Goal: Task Accomplishment & Management: Manage account settings

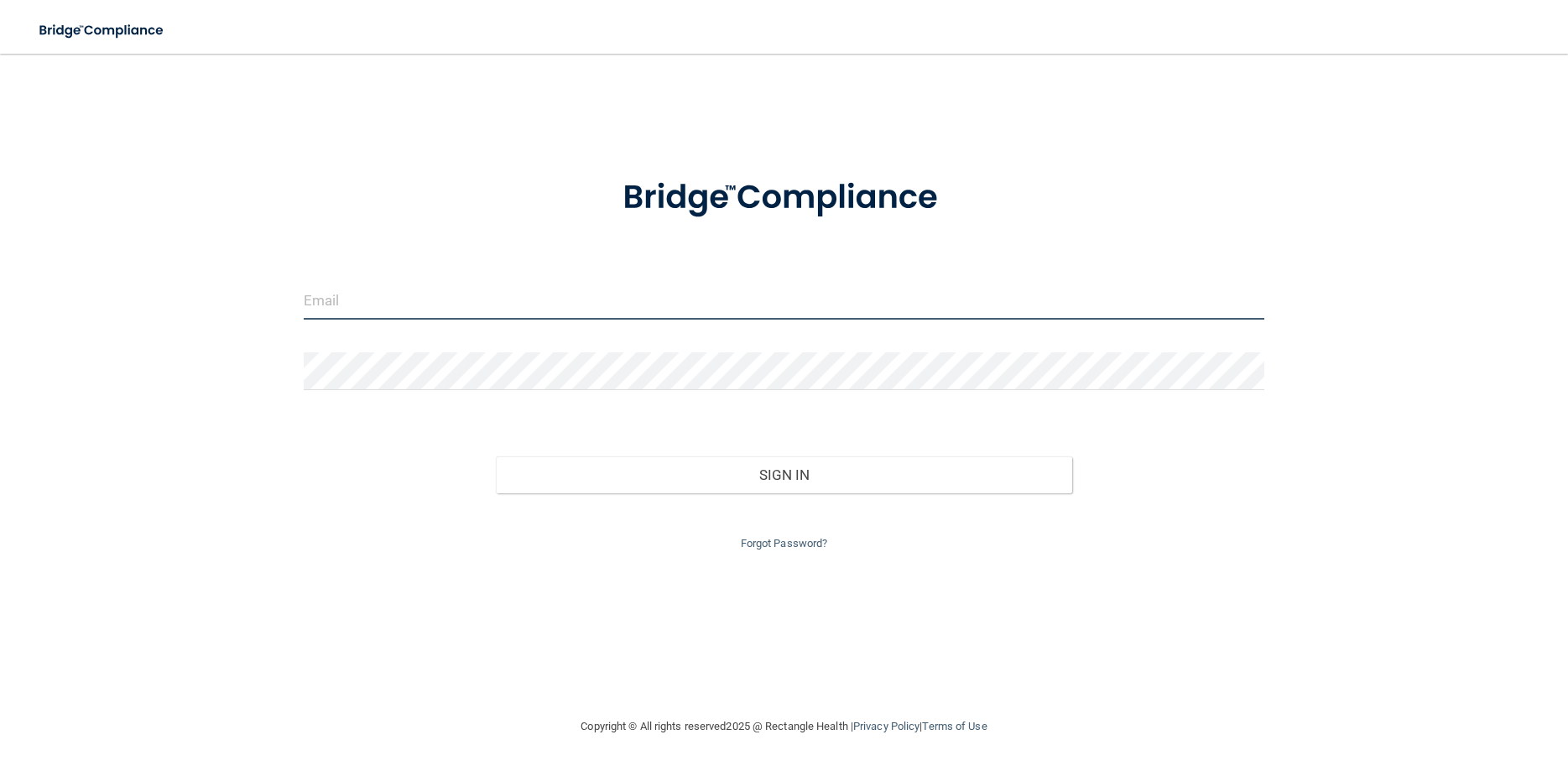
click at [372, 286] on input "email" at bounding box center [784, 301] width 961 height 38
click at [358, 298] on input "email" at bounding box center [784, 301] width 961 height 38
type input "[EMAIL_ADDRESS][DOMAIN_NAME]"
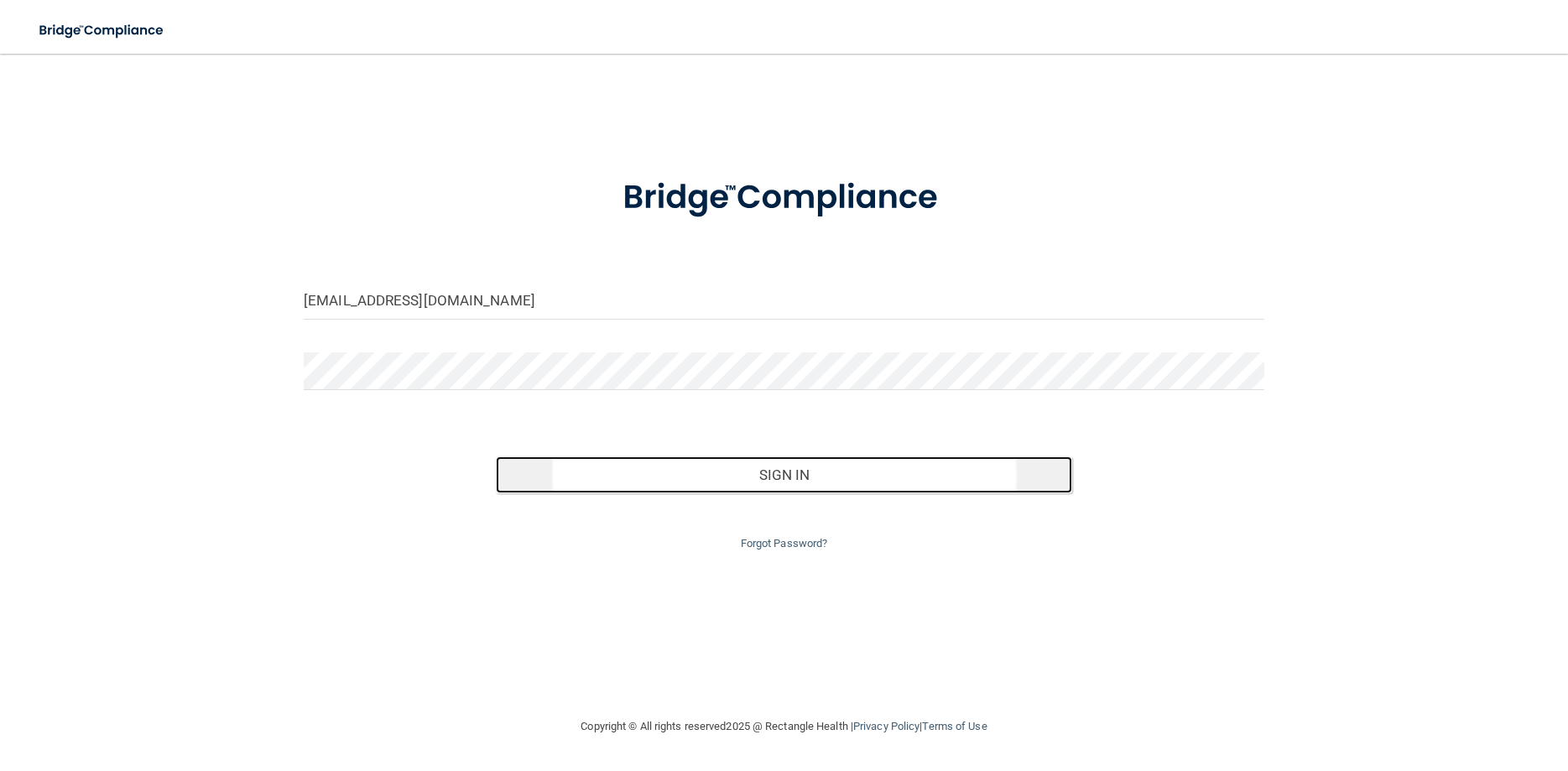
click at [630, 480] on button "Sign In" at bounding box center [784, 474] width 576 height 37
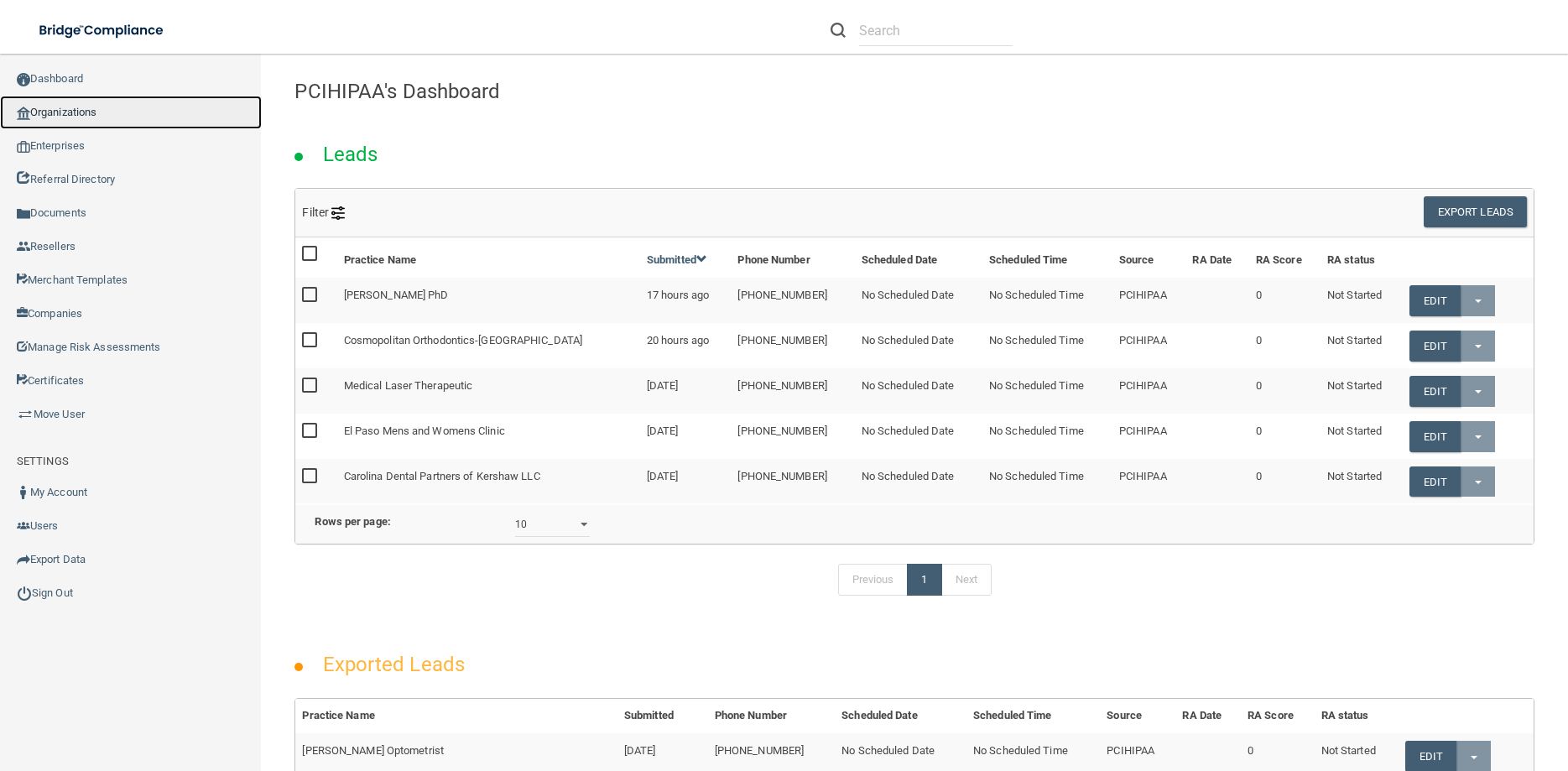
click at [78, 115] on link "Organizations" at bounding box center [131, 113] width 262 height 34
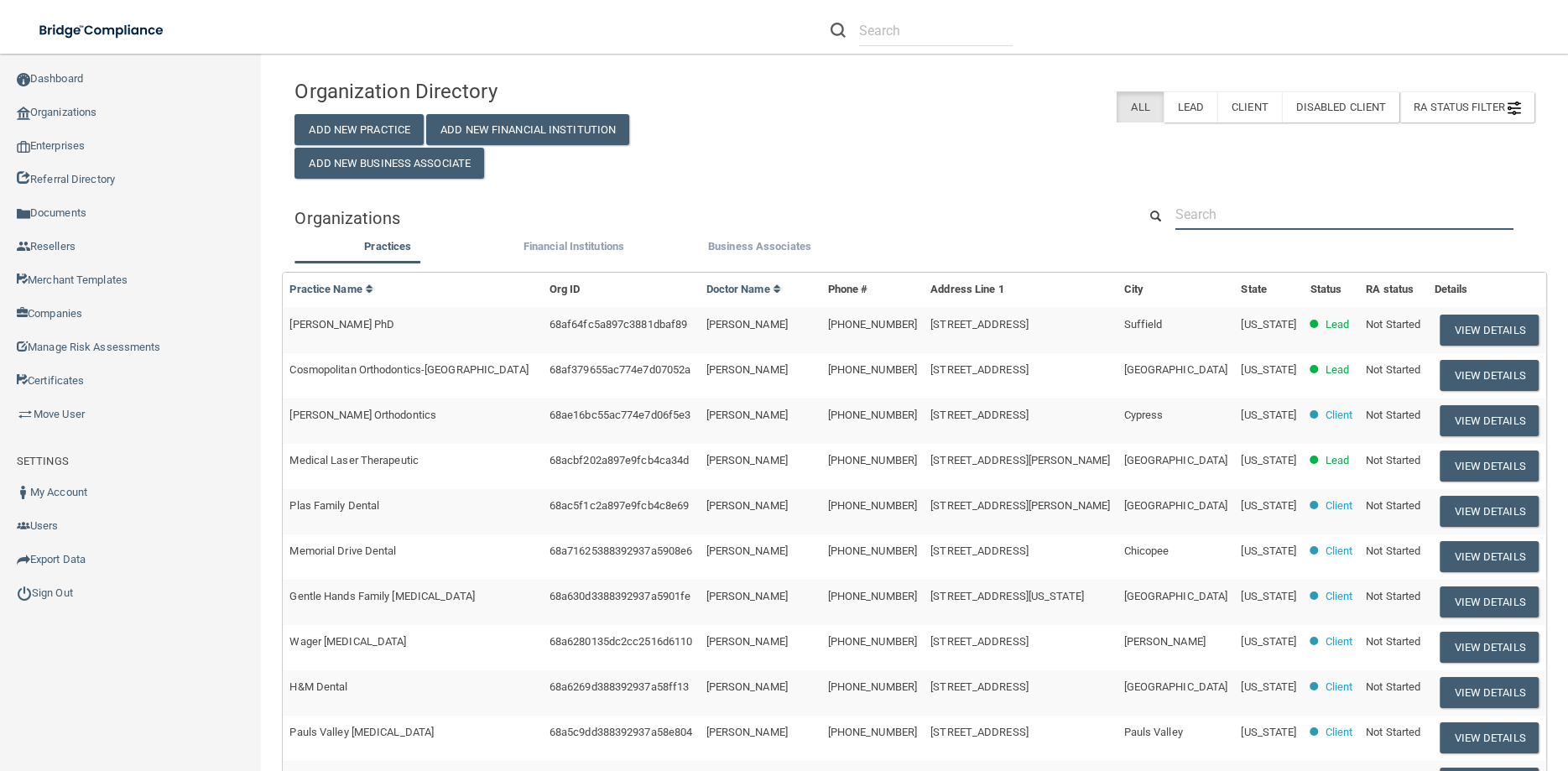
click at [1218, 212] on input "text" at bounding box center [1344, 214] width 338 height 31
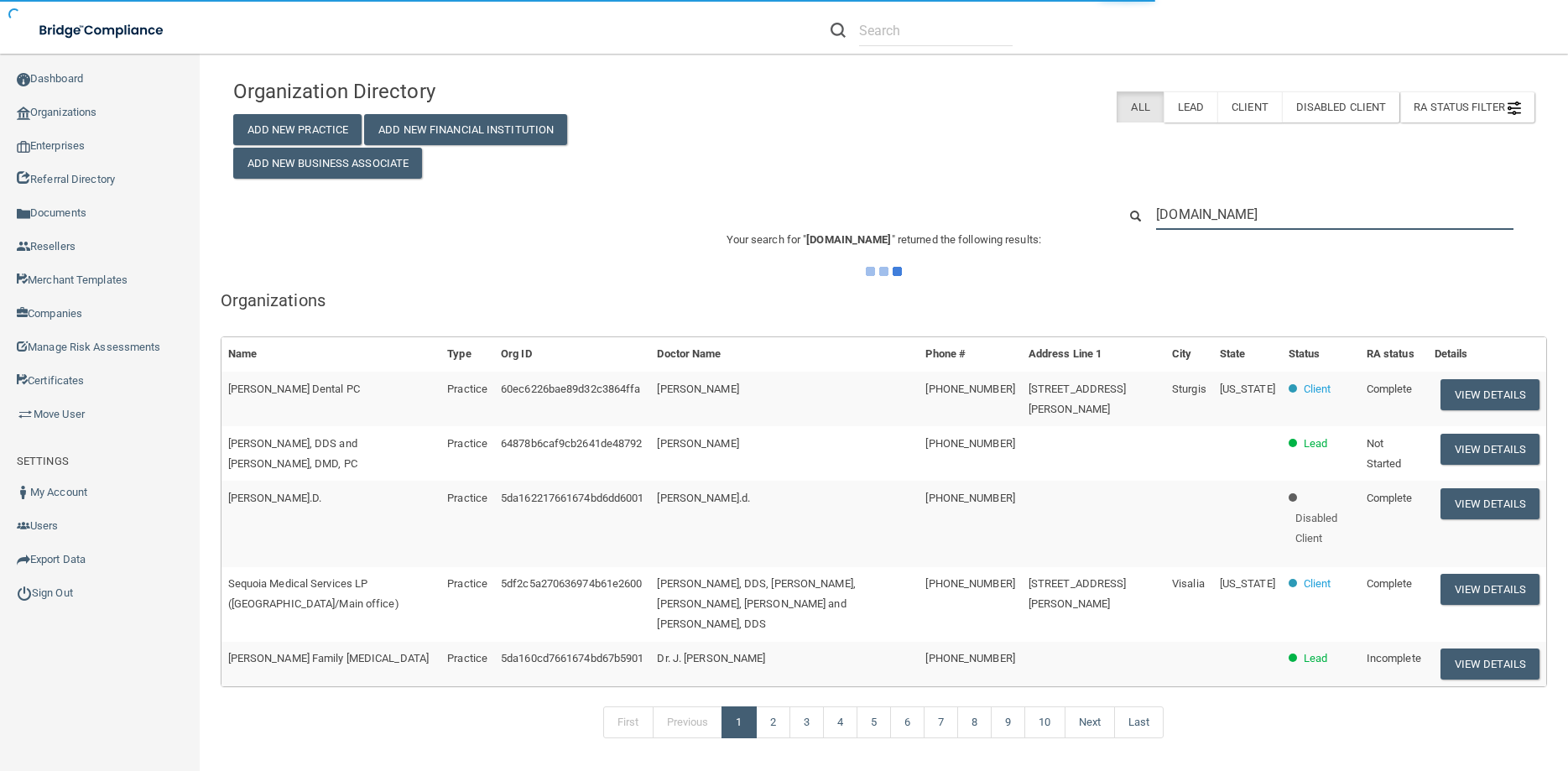
type input "[PERSON_NAME]"
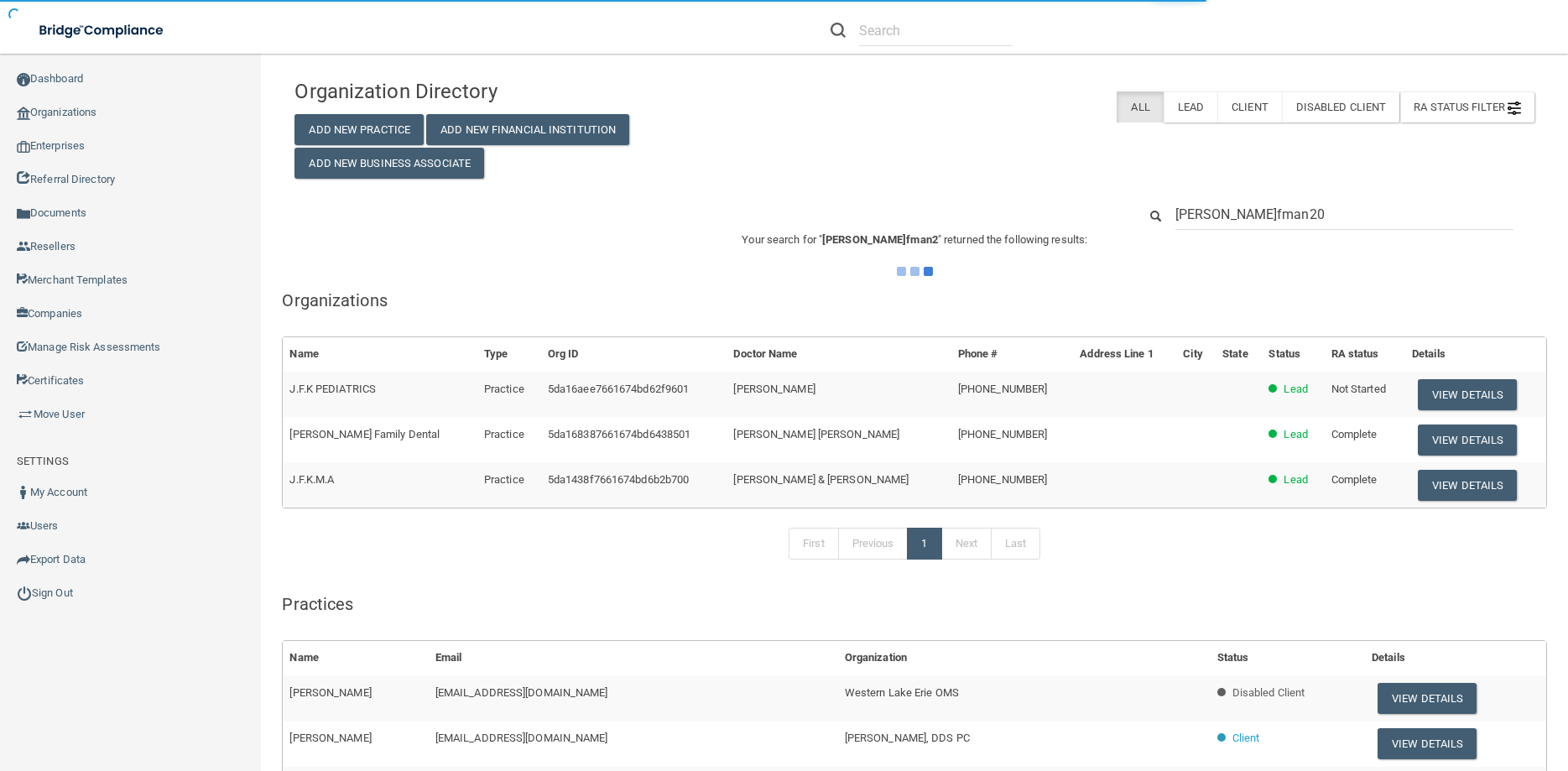
type input "[PERSON_NAME]fman200"
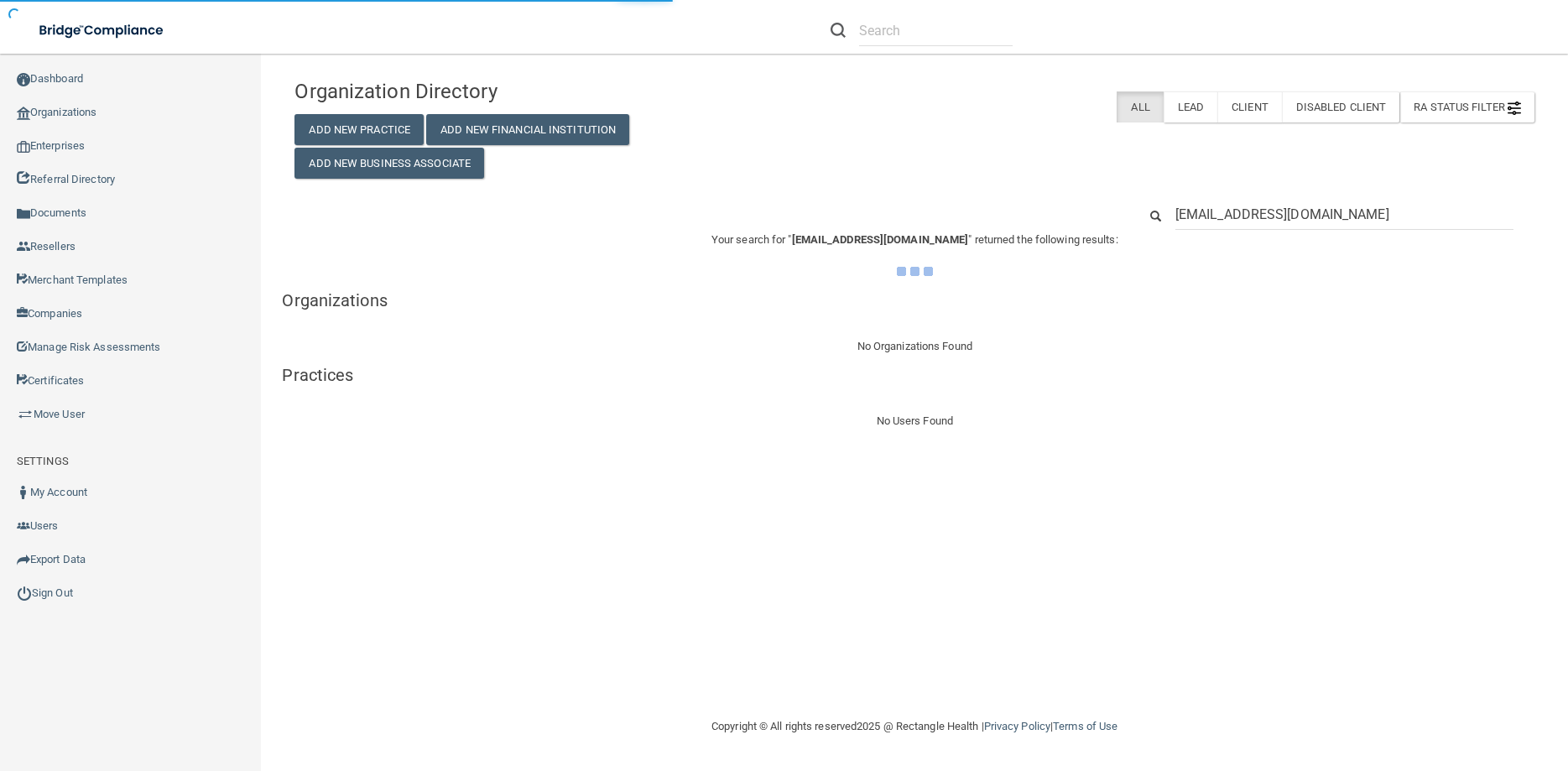
type input "[EMAIL_ADDRESS][DOMAIN_NAME]"
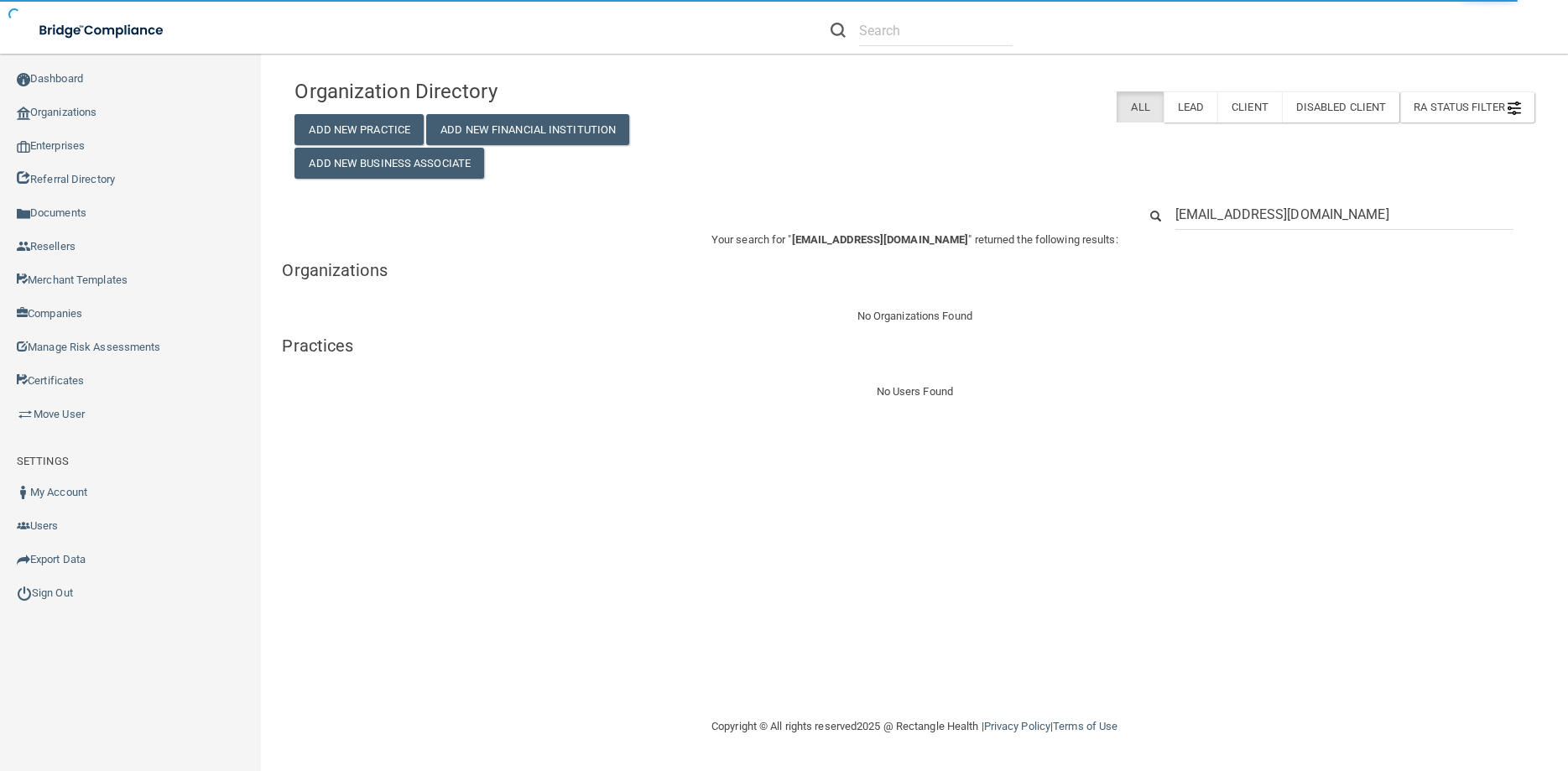
click at [1192, 211] on input "[EMAIL_ADDRESS][DOMAIN_NAME]" at bounding box center [1344, 214] width 338 height 31
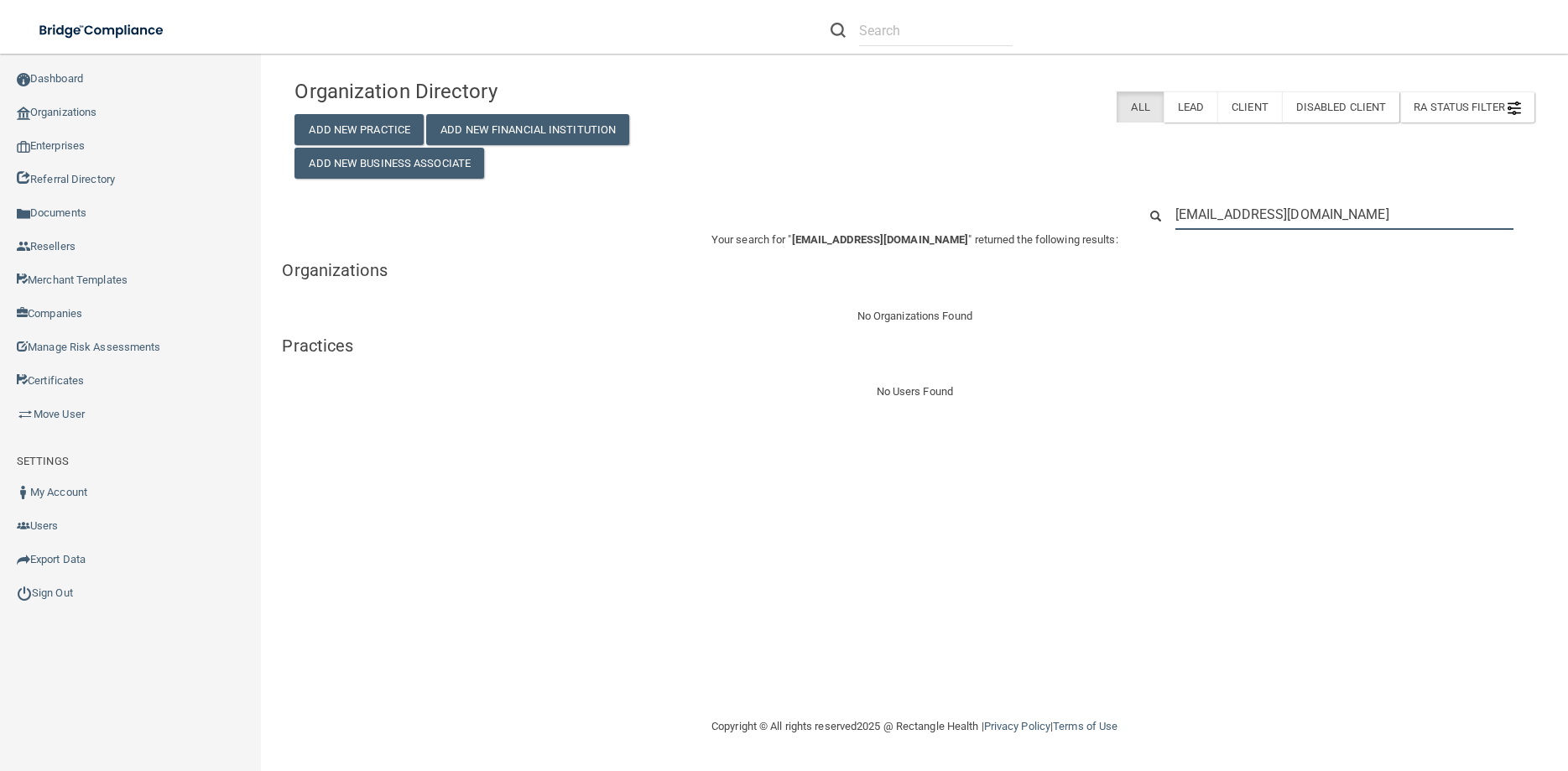
click at [1199, 211] on input "[EMAIL_ADDRESS][DOMAIN_NAME]" at bounding box center [1344, 214] width 338 height 31
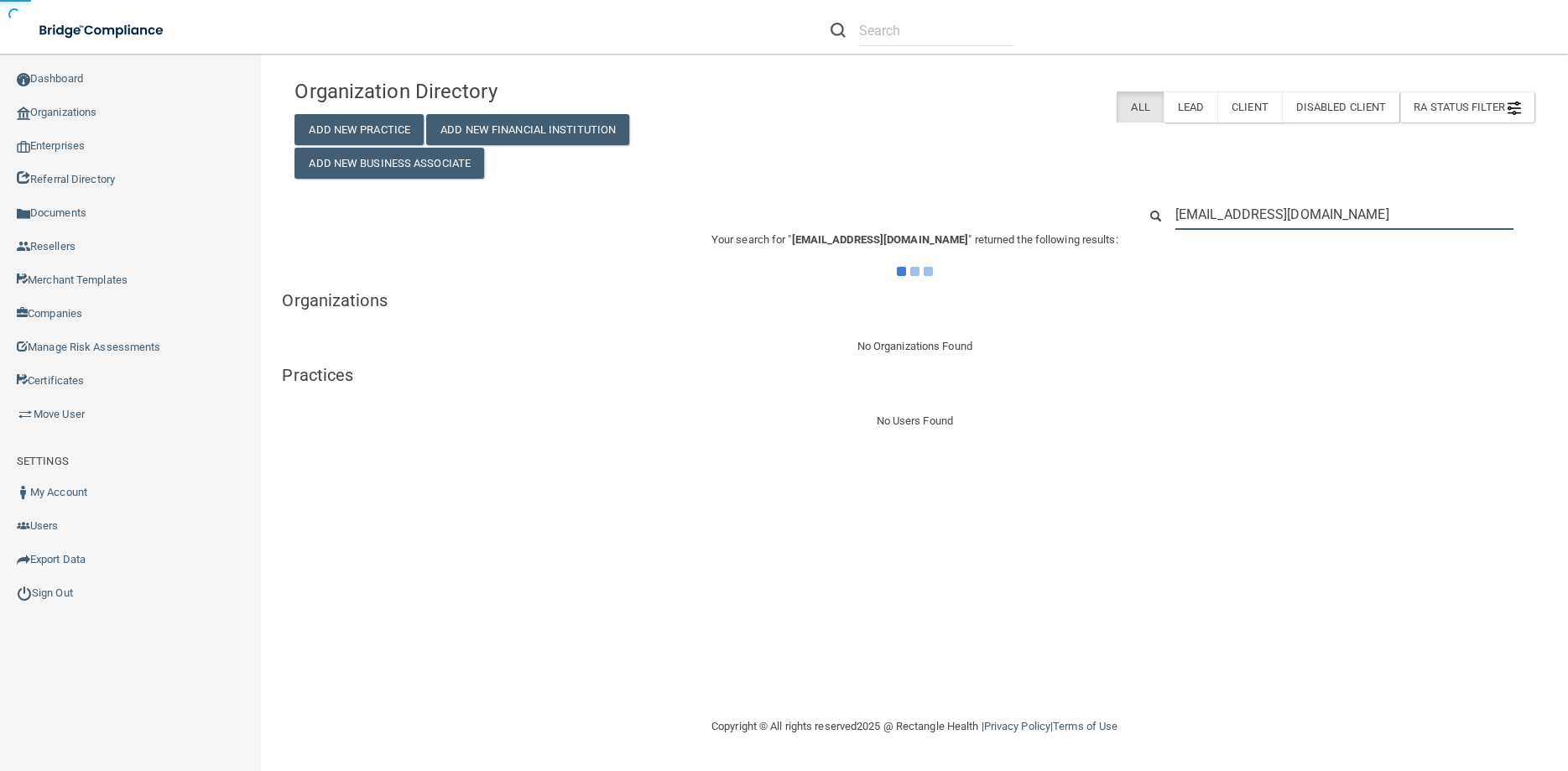
type input "[EMAIL_ADDRESS][DOMAIN_NAME]"
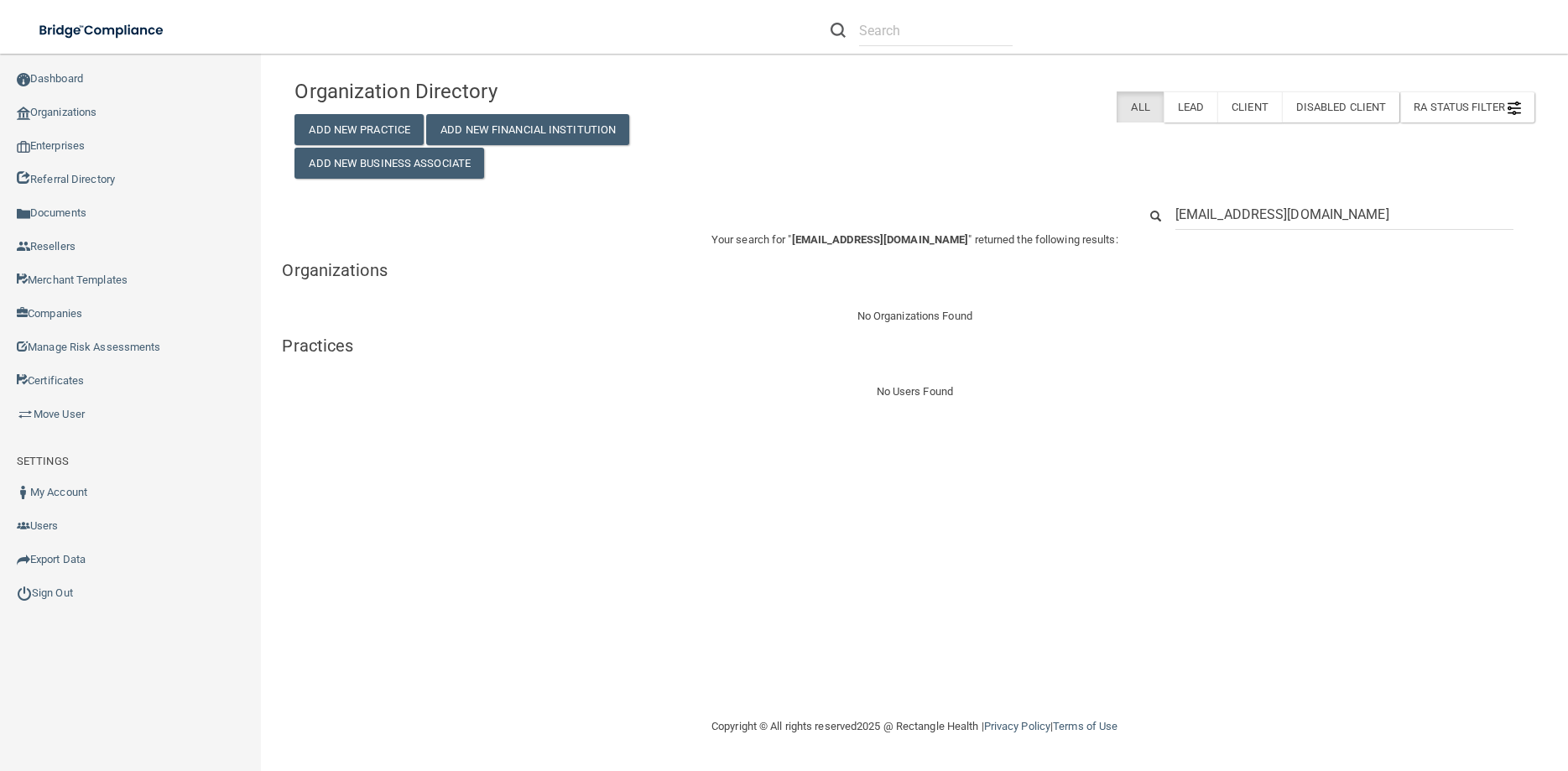
click at [1475, 208] on input "[EMAIL_ADDRESS][DOMAIN_NAME]" at bounding box center [1344, 214] width 338 height 31
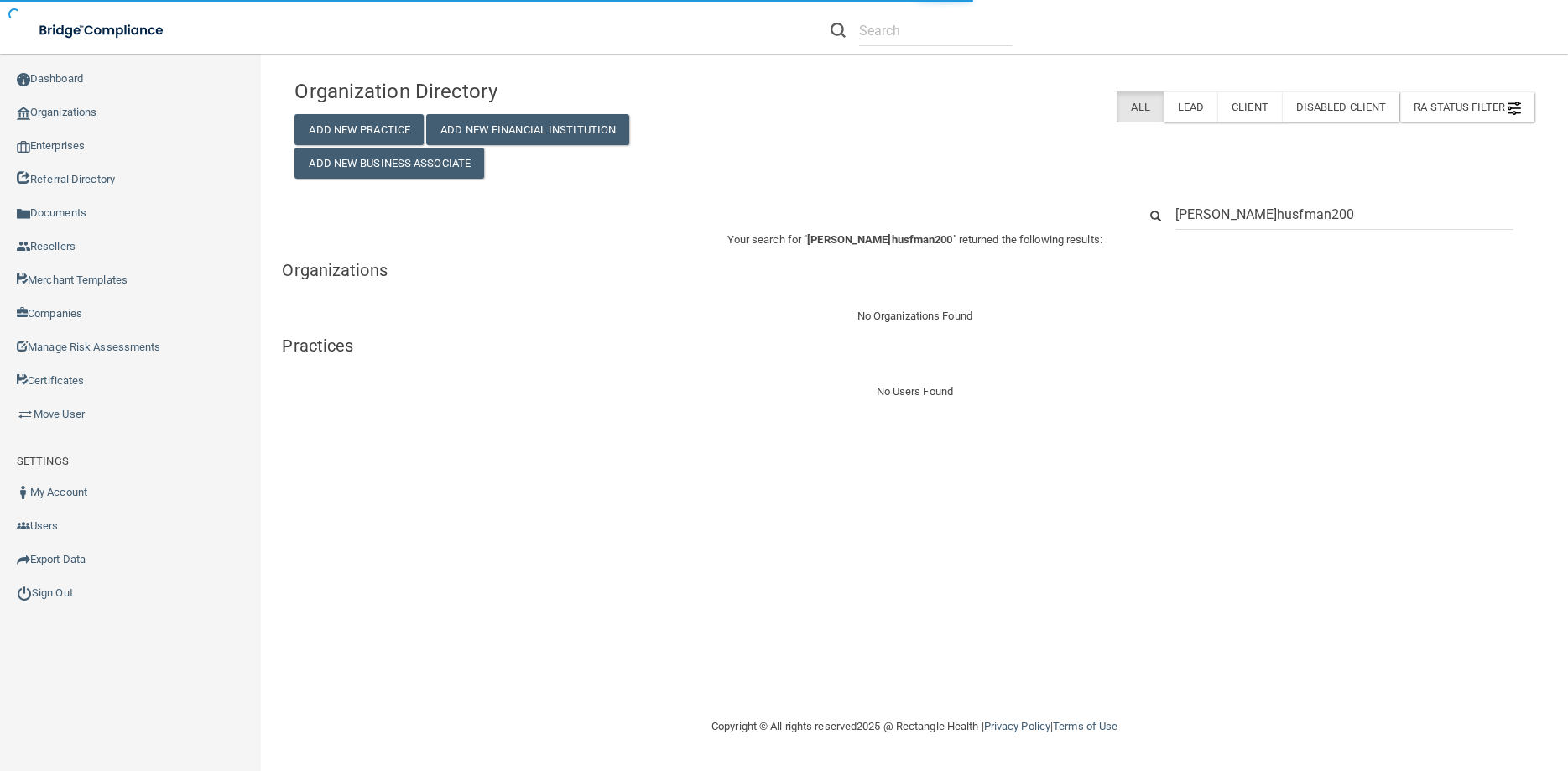
type input "[PERSON_NAME]husfman2007"
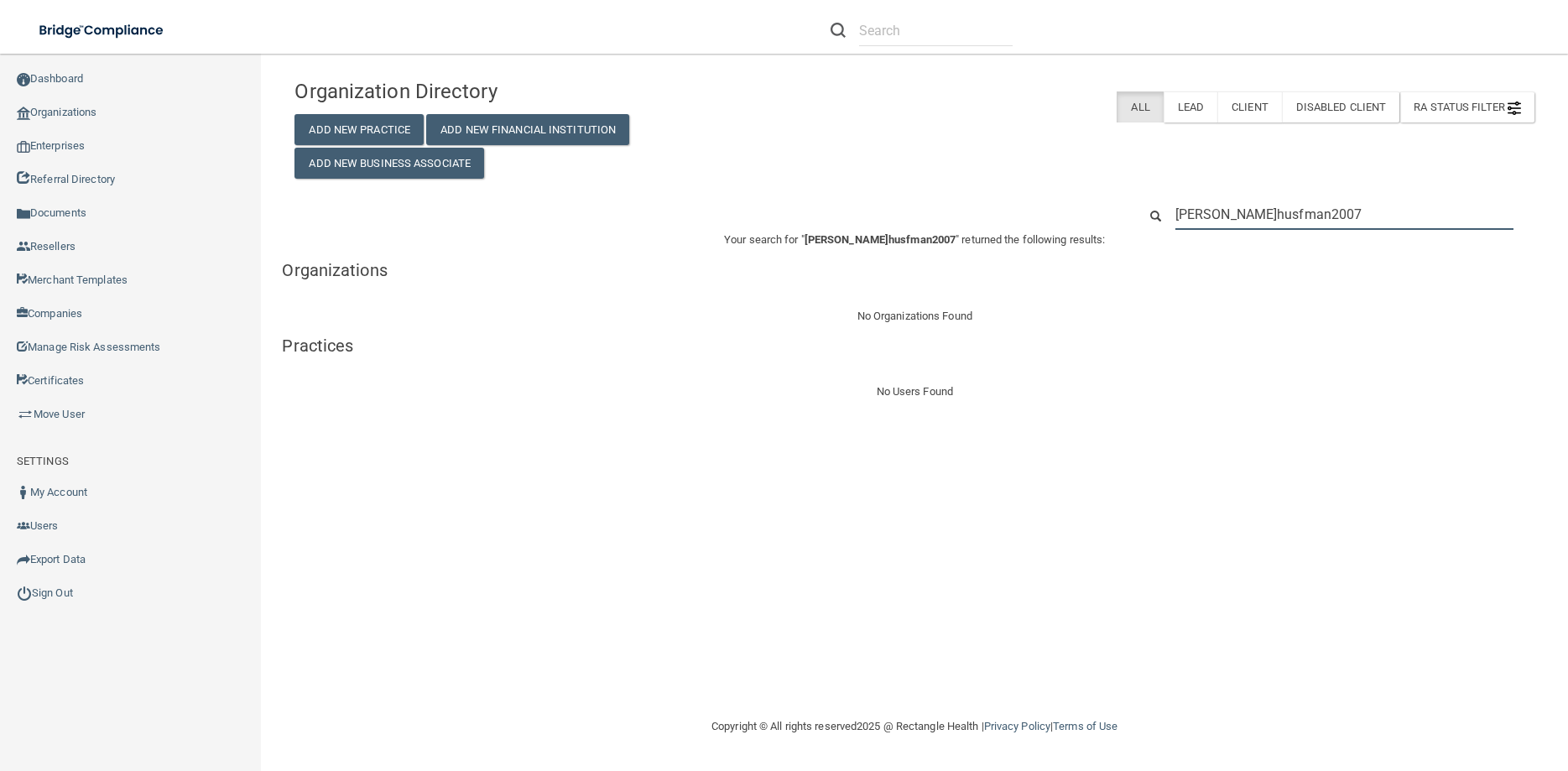
click at [1198, 220] on input "[PERSON_NAME]husfman2007" at bounding box center [1344, 214] width 338 height 31
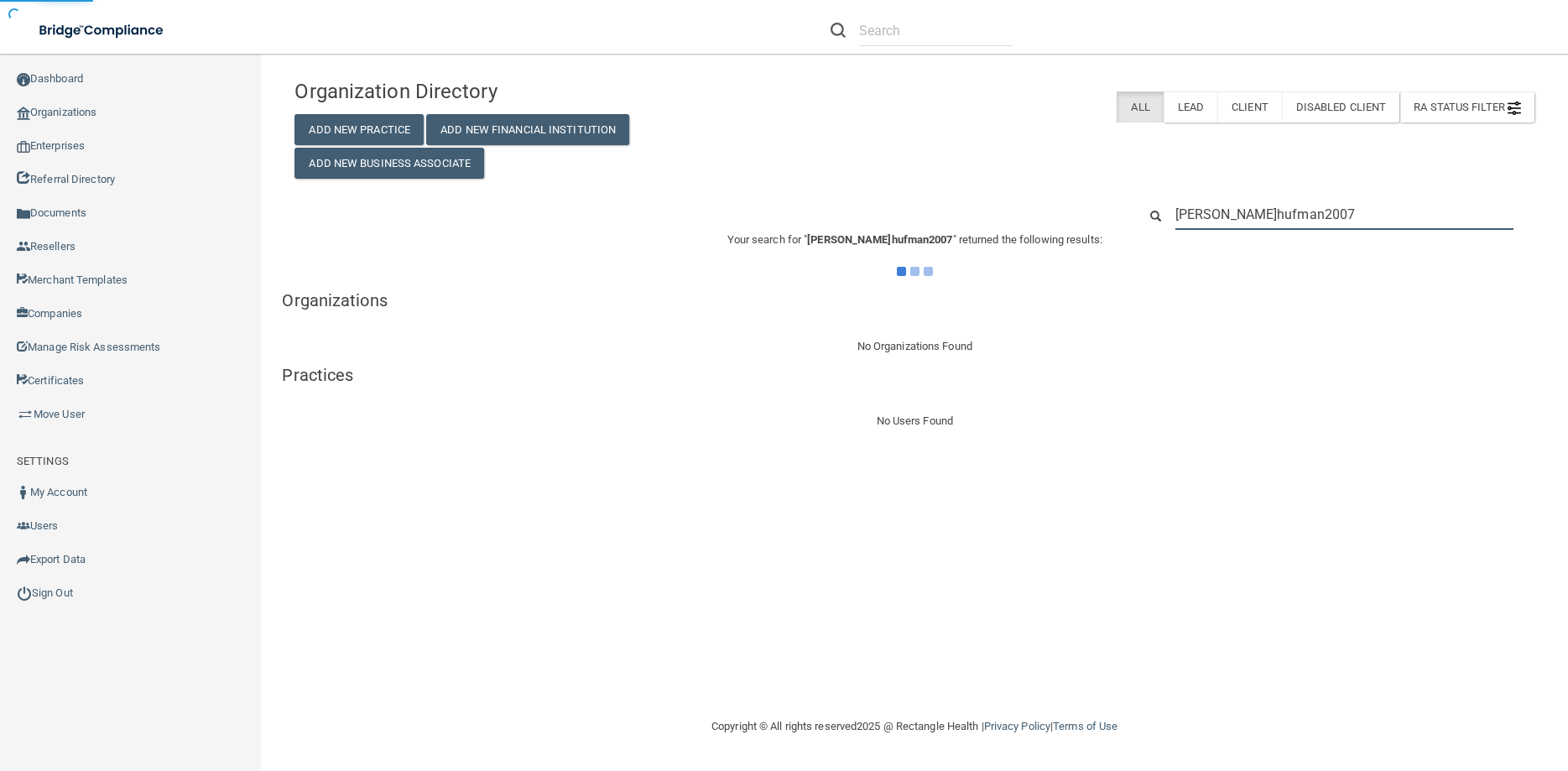
type input "[PERSON_NAME]huffman2007"
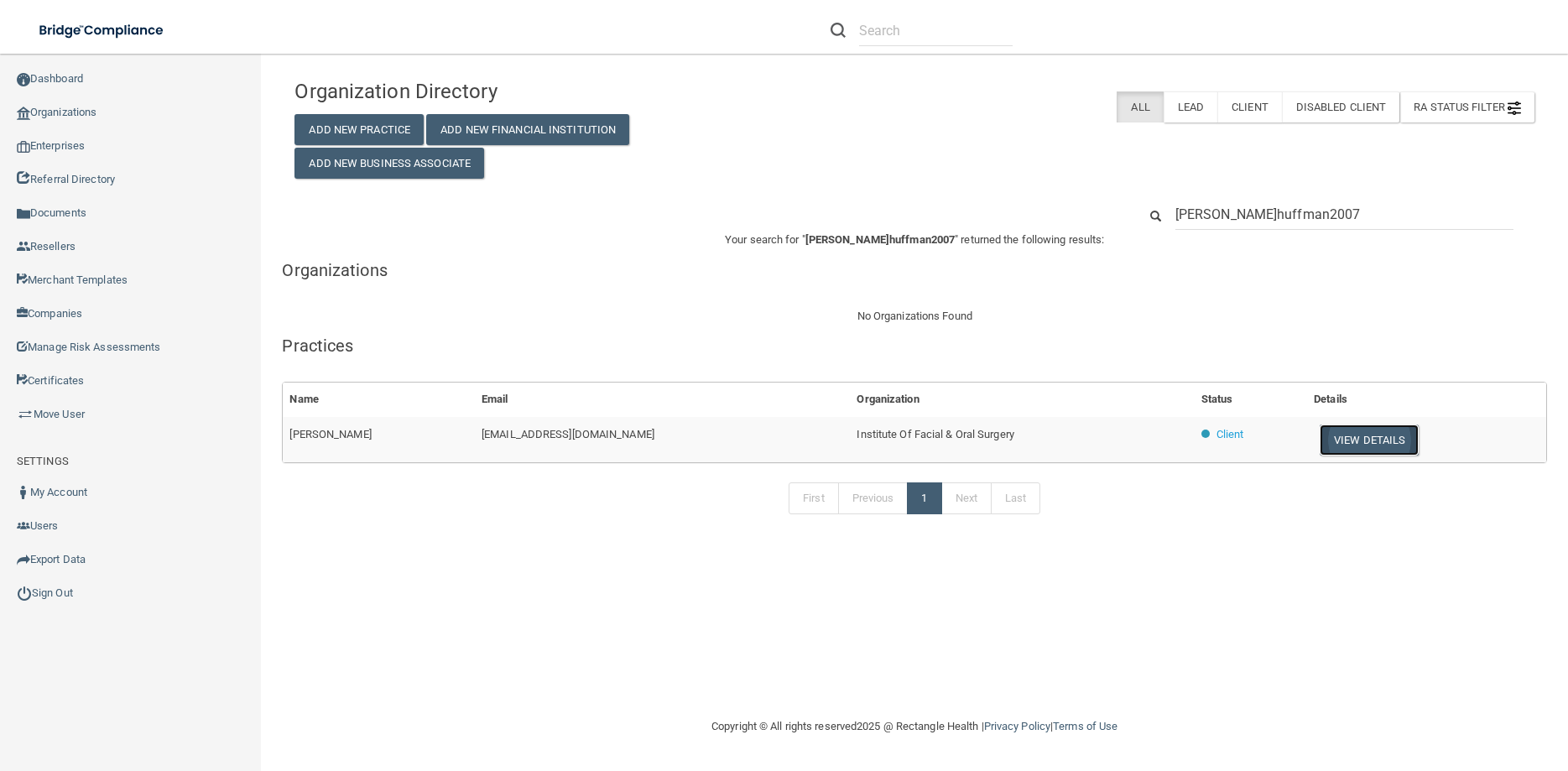
click at [1354, 436] on button "View Details" at bounding box center [1369, 439] width 99 height 31
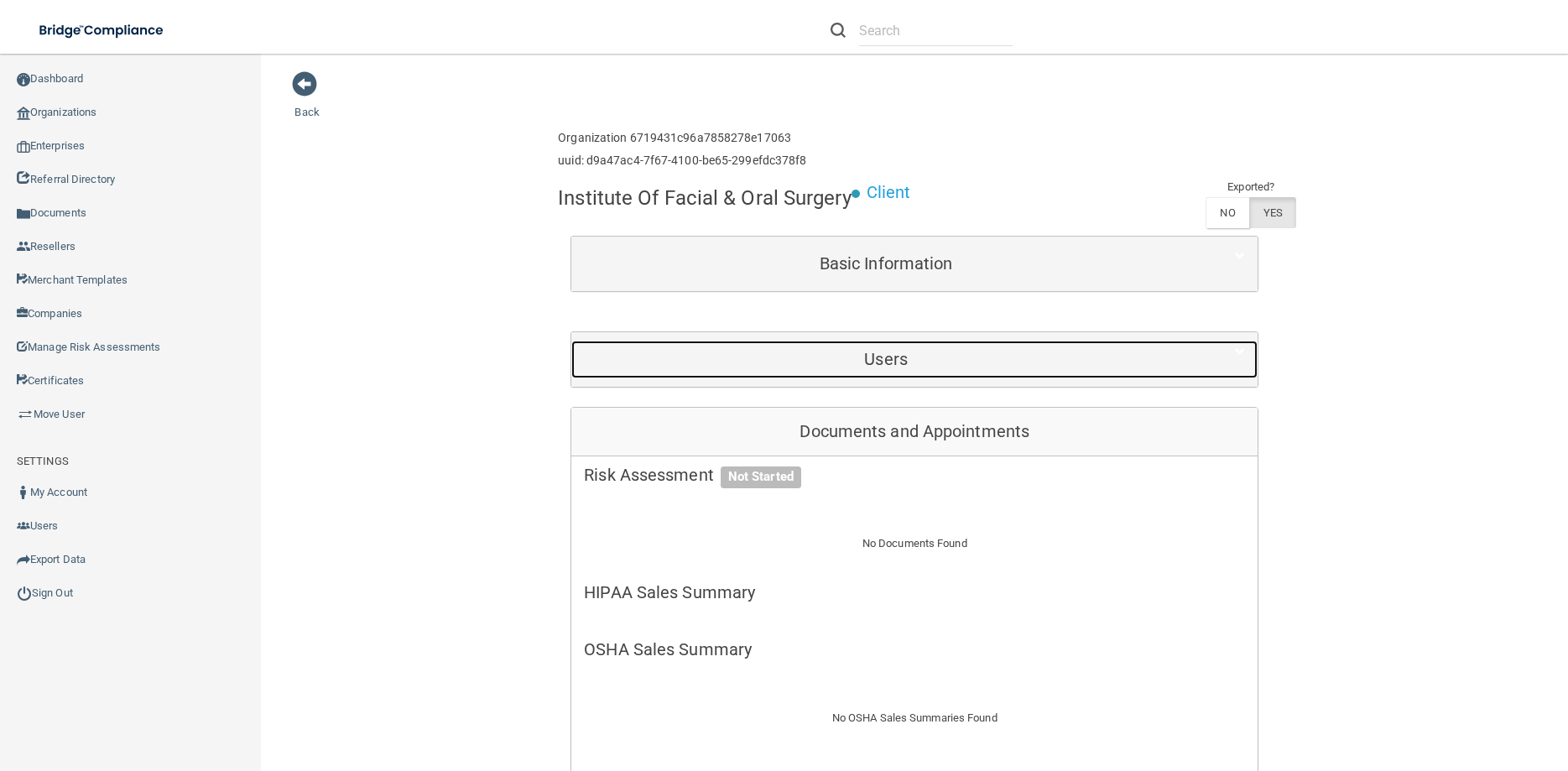
click at [818, 352] on h5 "Users" at bounding box center [886, 359] width 604 height 19
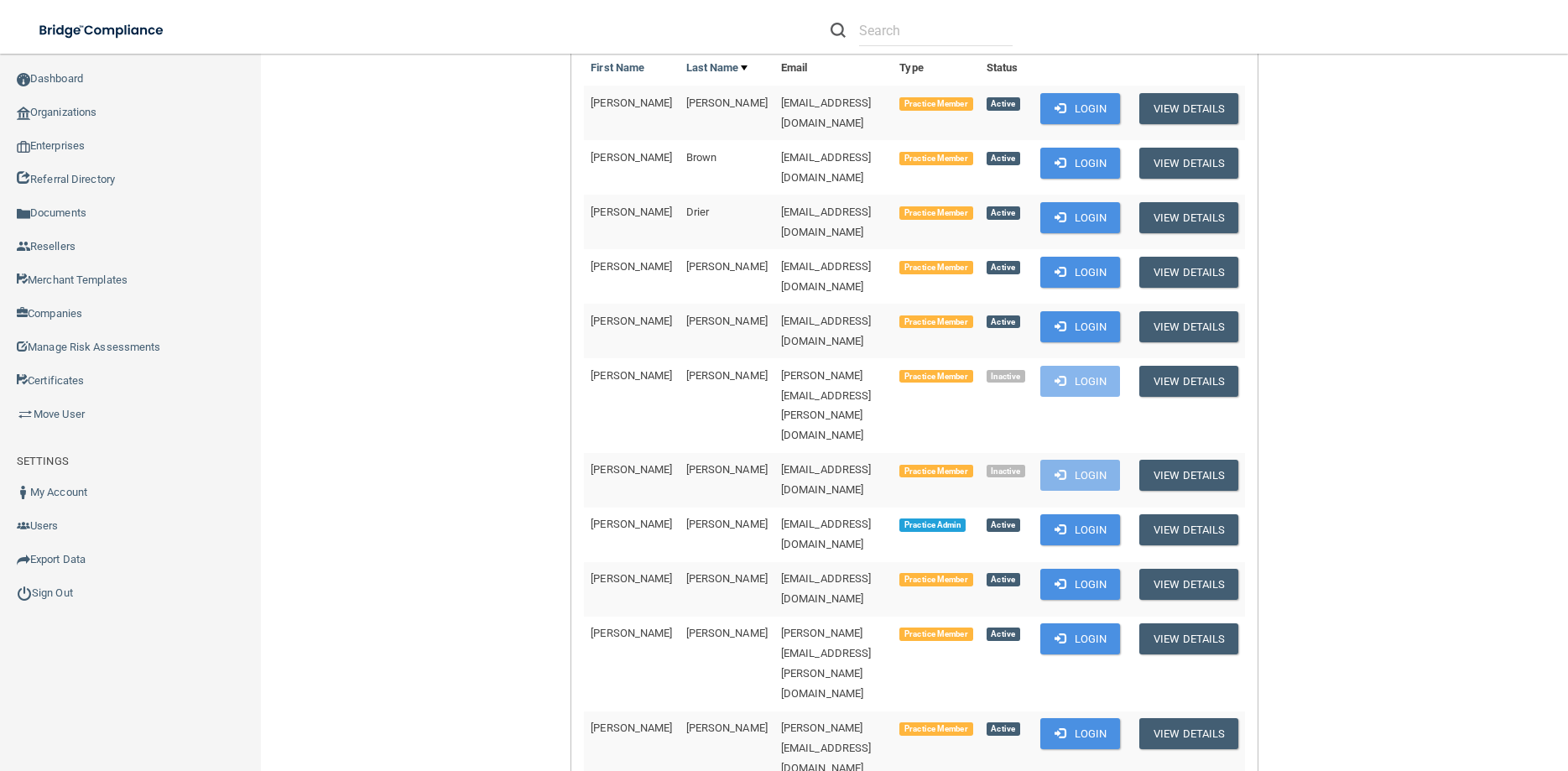
scroll to position [377, 0]
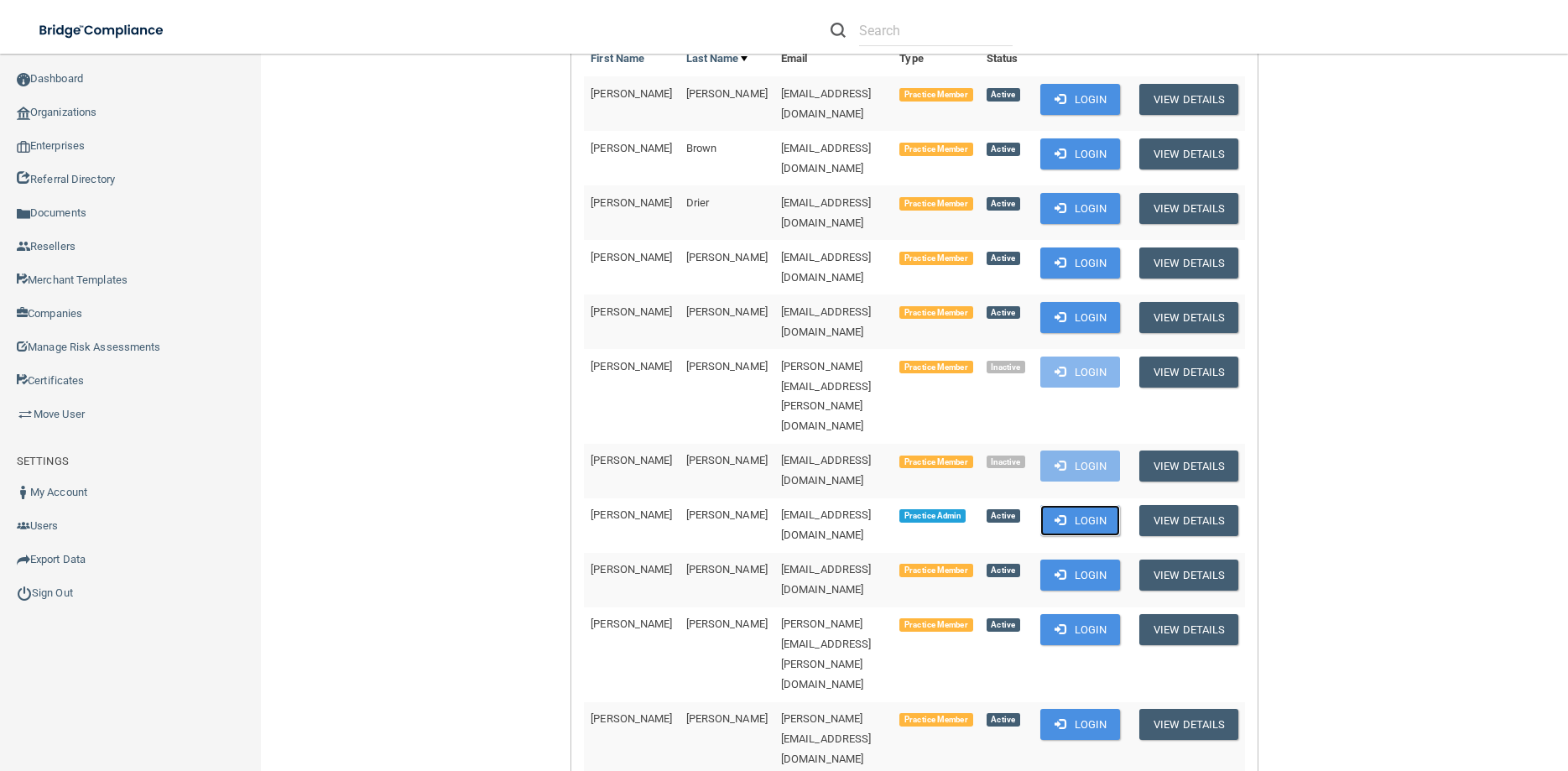
click at [1102, 505] on button "Login" at bounding box center [1080, 521] width 80 height 31
click at [52, 576] on link "Sign Out" at bounding box center [131, 593] width 262 height 34
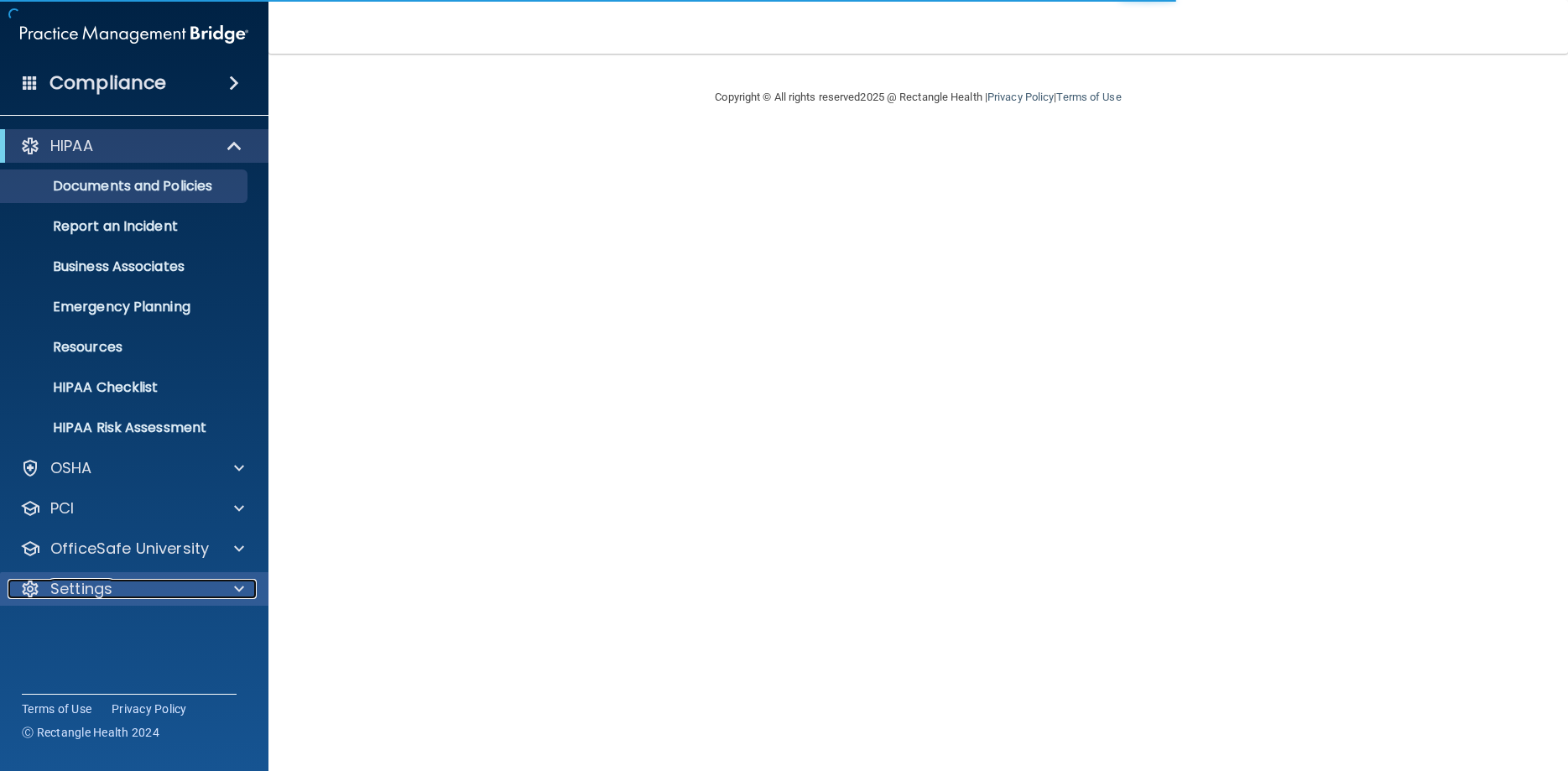
click at [102, 584] on p "Settings" at bounding box center [81, 589] width 62 height 21
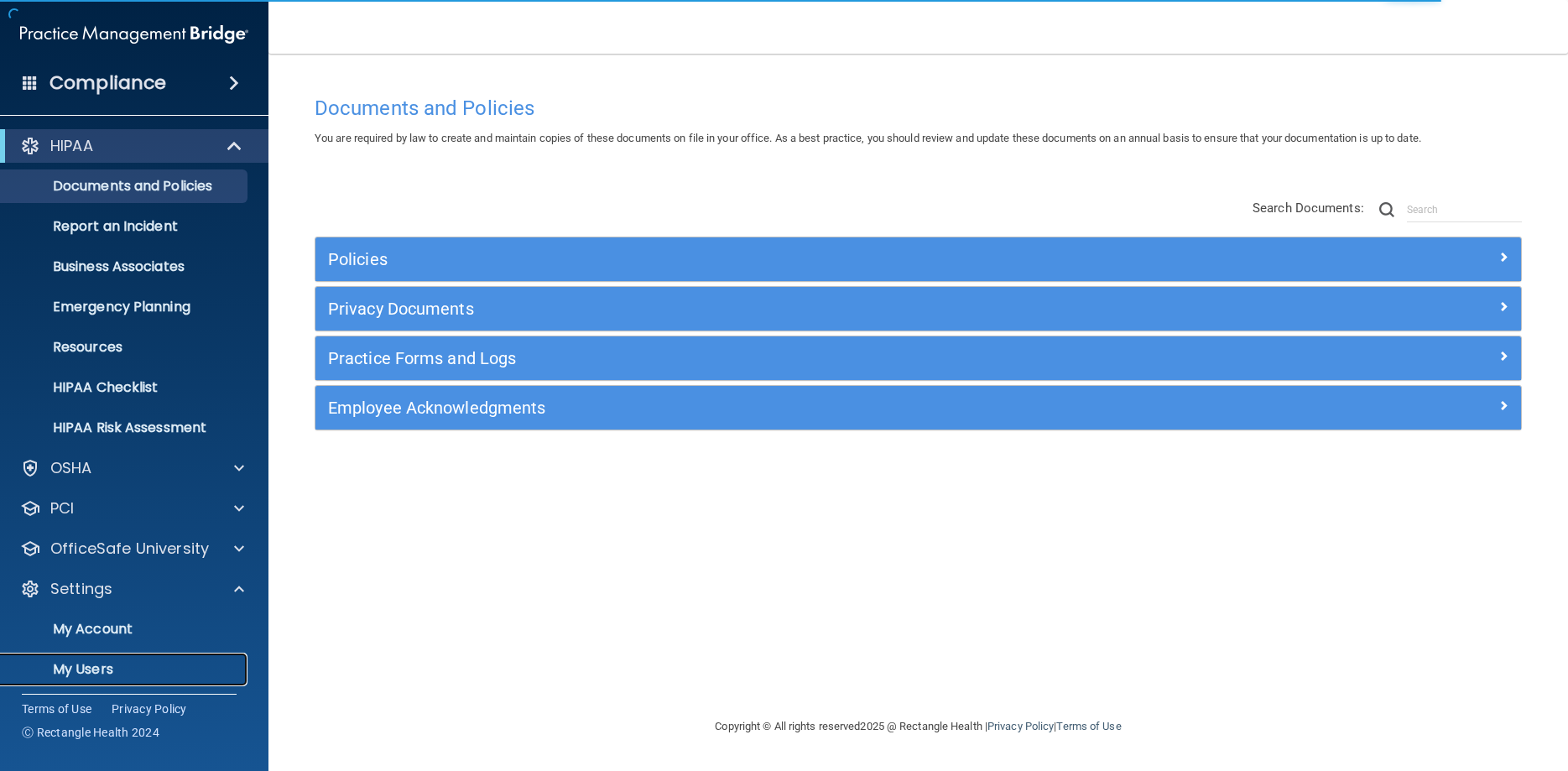
click at [85, 667] on p "My Users" at bounding box center [125, 669] width 229 height 17
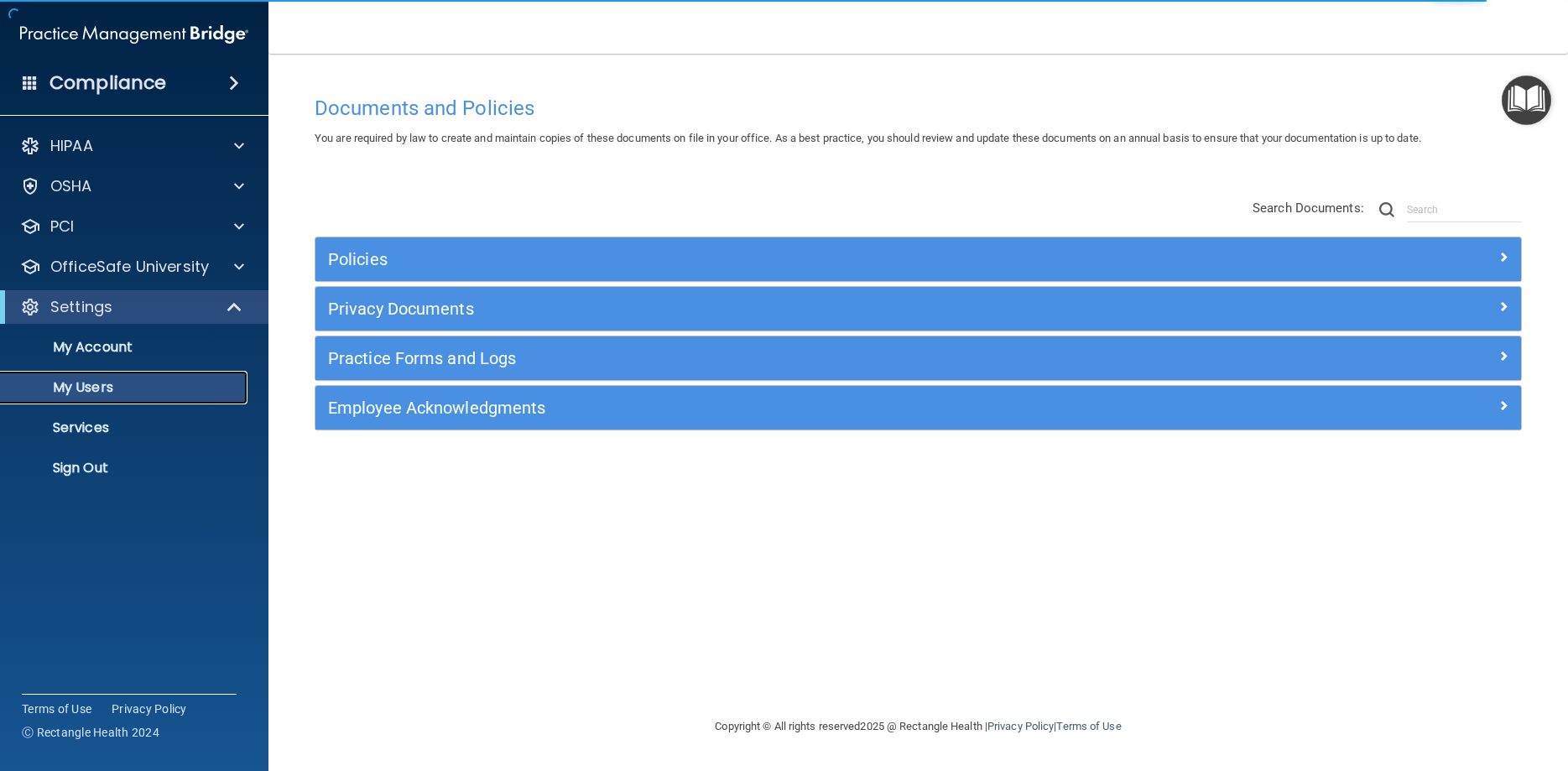
select select "20"
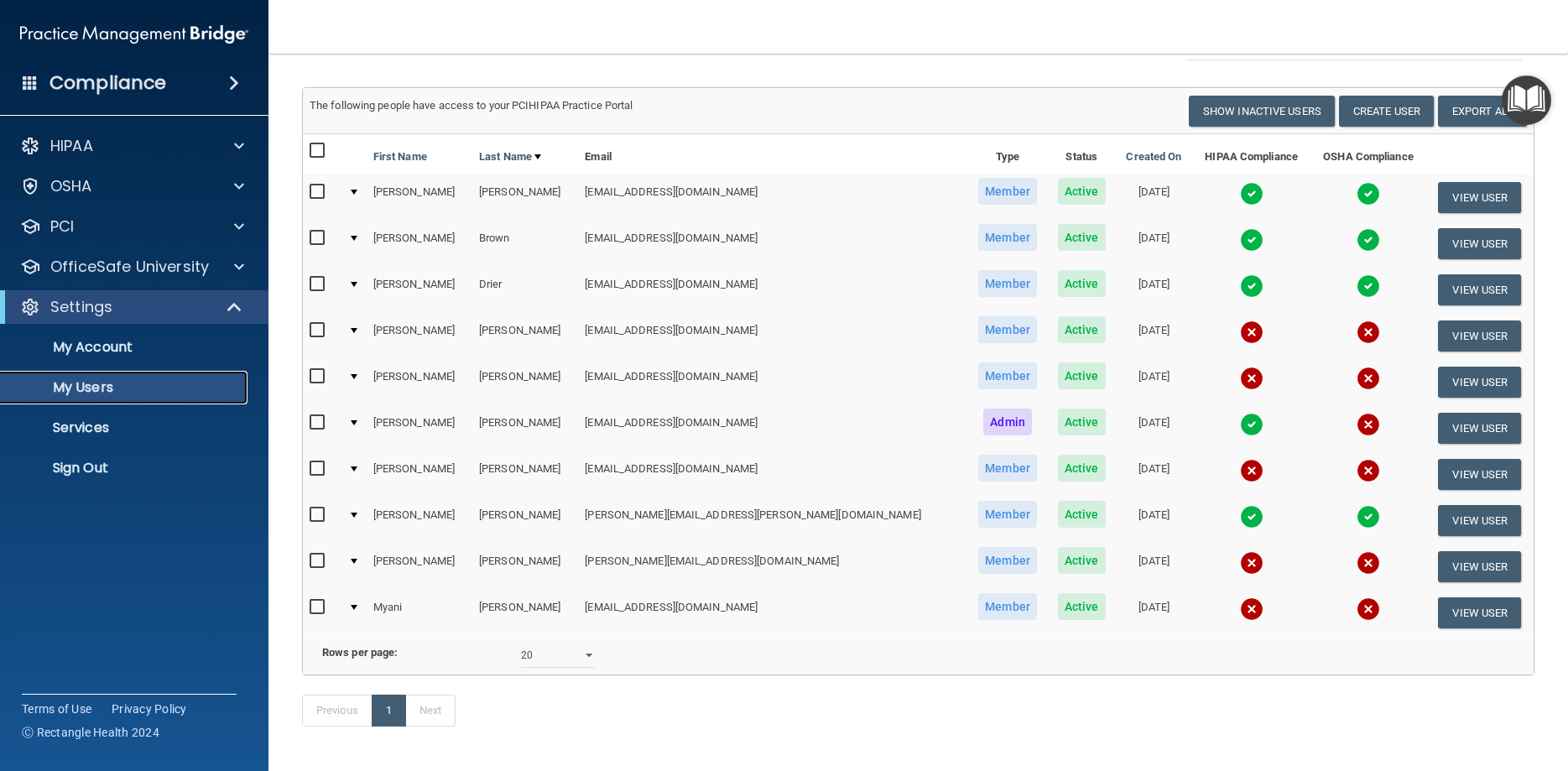
scroll to position [130, 0]
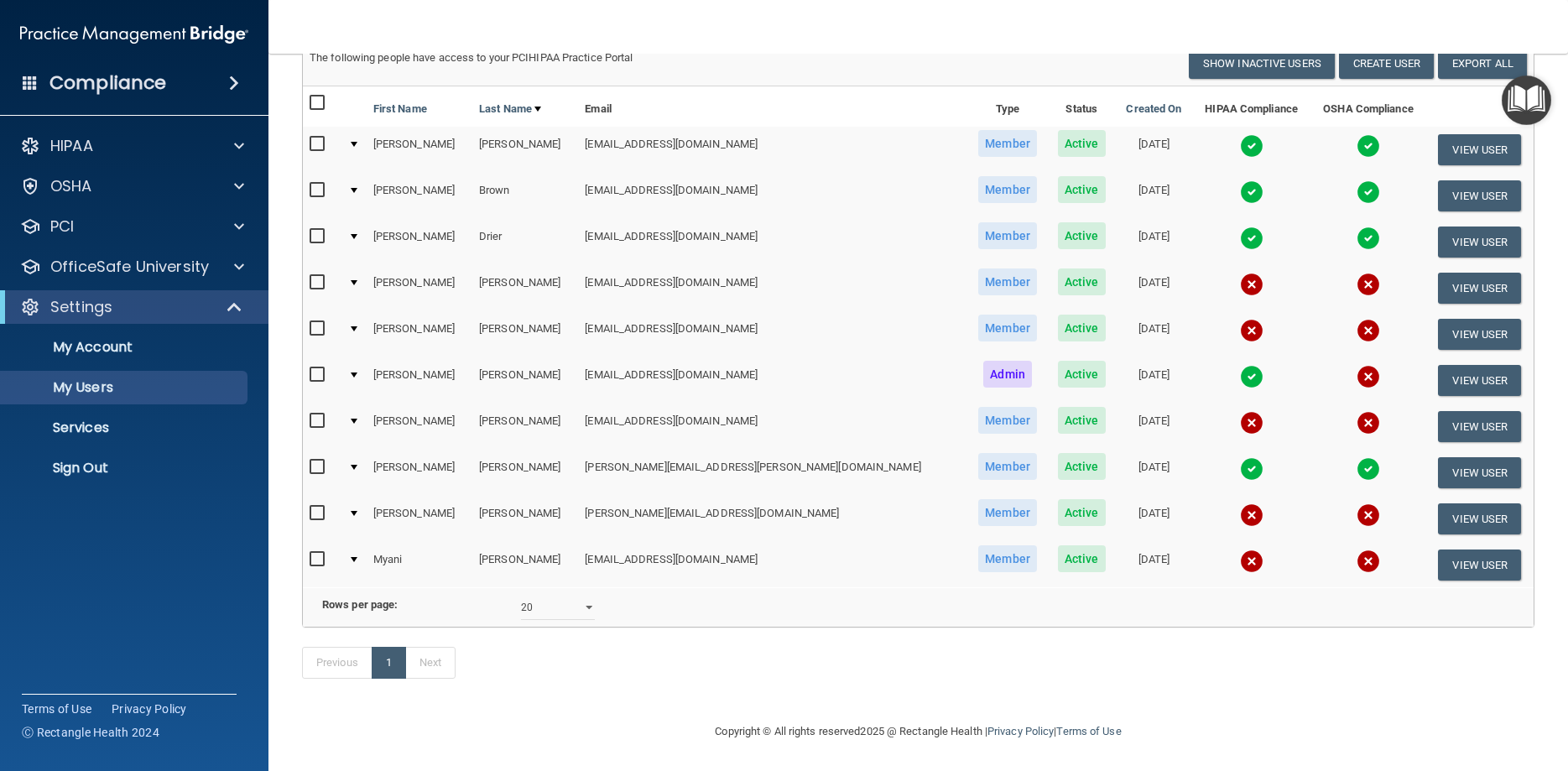
click at [312, 284] on input "checkbox" at bounding box center [319, 283] width 20 height 13
checkbox input "true"
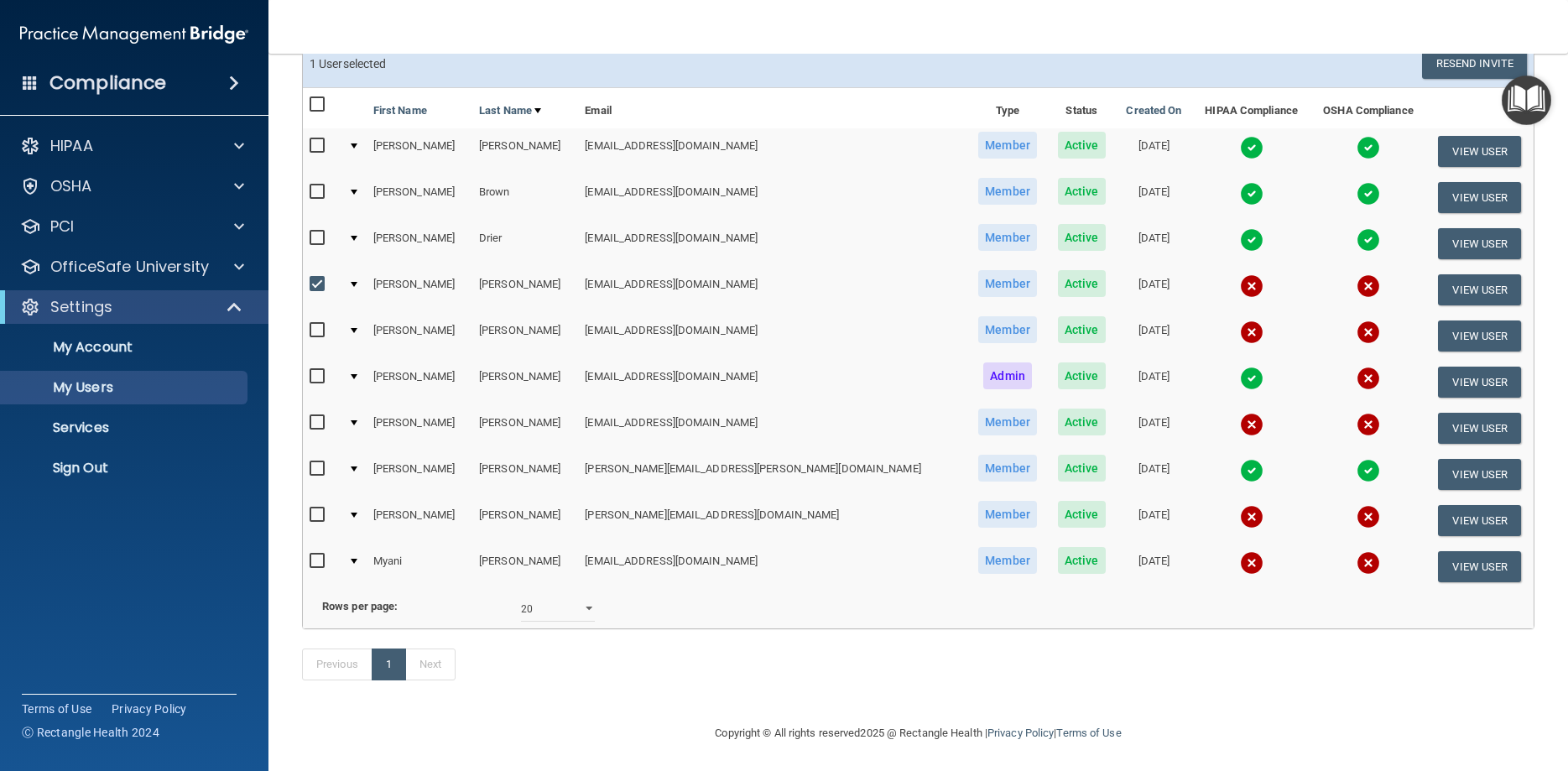
click at [311, 324] on input "checkbox" at bounding box center [319, 330] width 20 height 13
checkbox input "true"
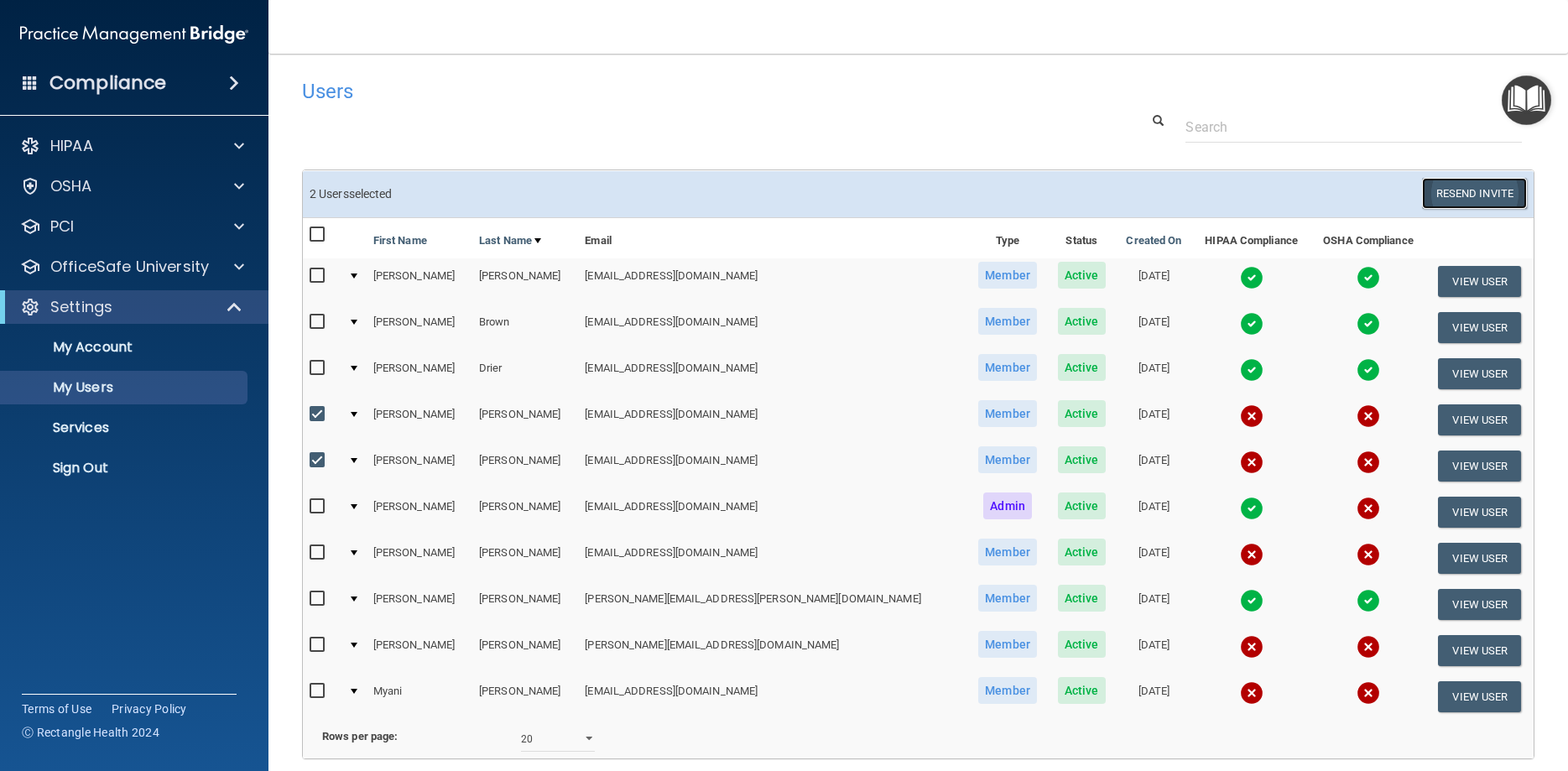
click at [1468, 188] on button "Resend Invite" at bounding box center [1473, 193] width 105 height 31
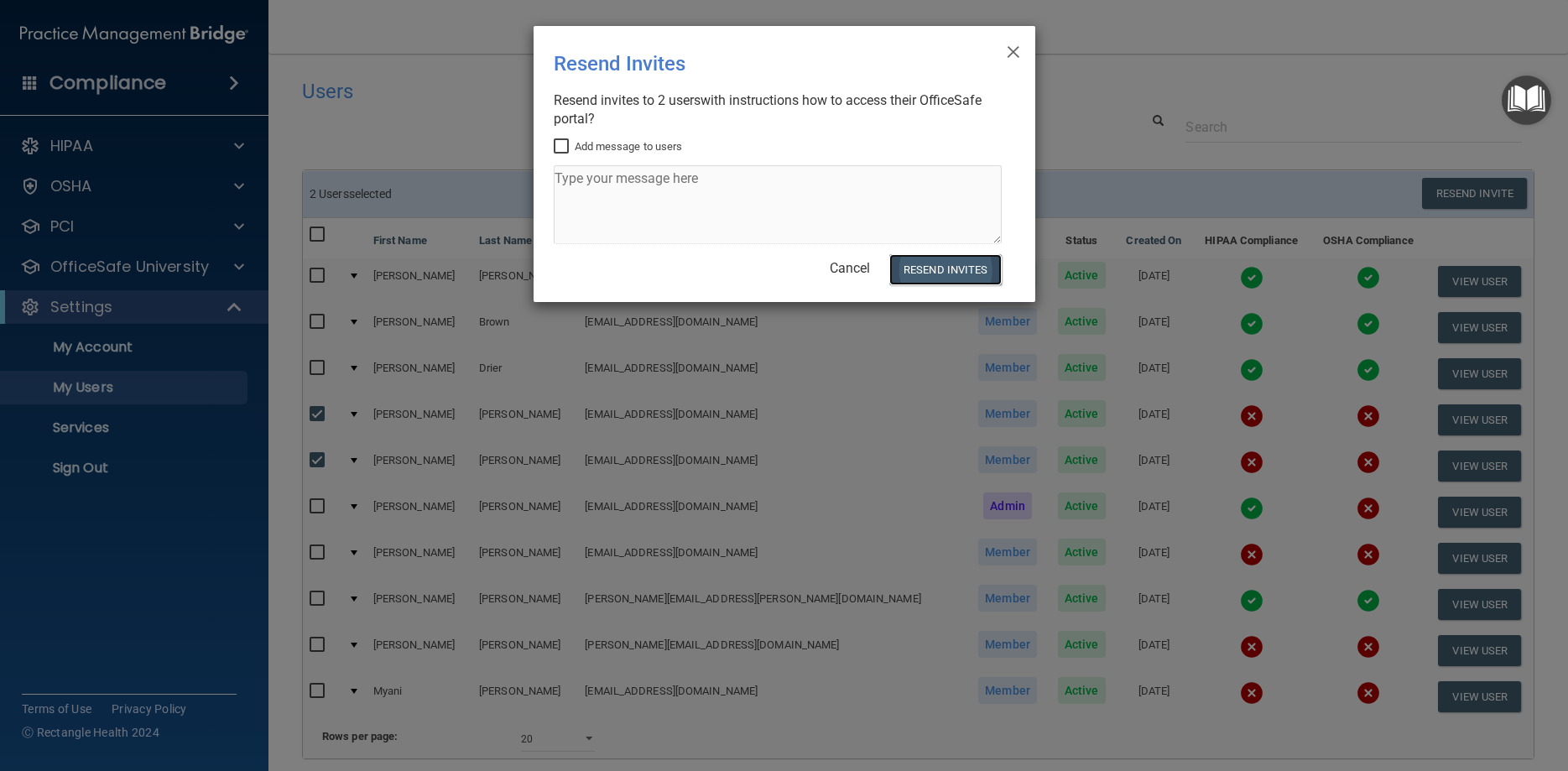
click at [954, 258] on button "Resend Invites" at bounding box center [945, 269] width 112 height 31
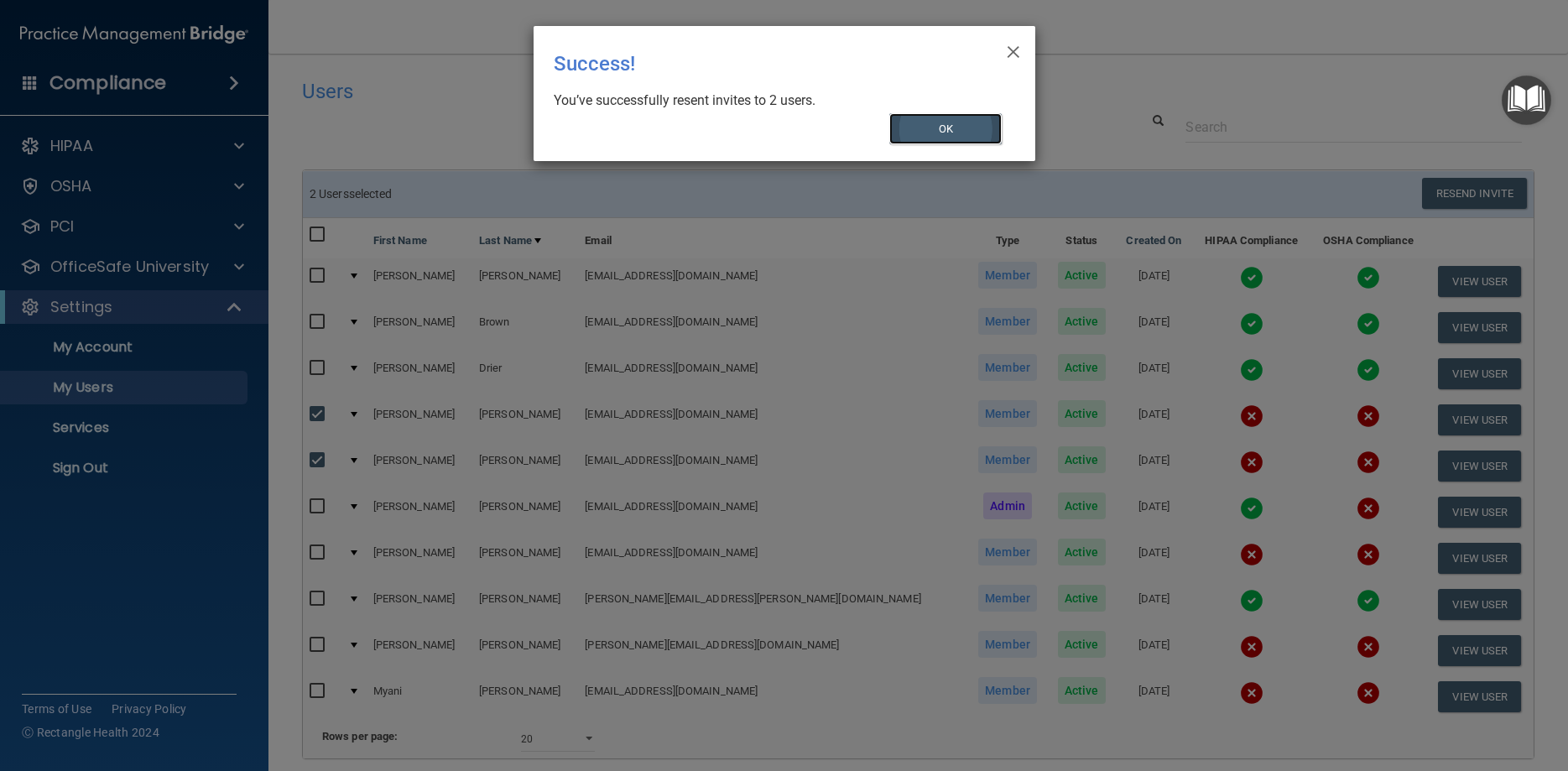
click at [971, 127] on button "OK" at bounding box center [945, 129] width 113 height 31
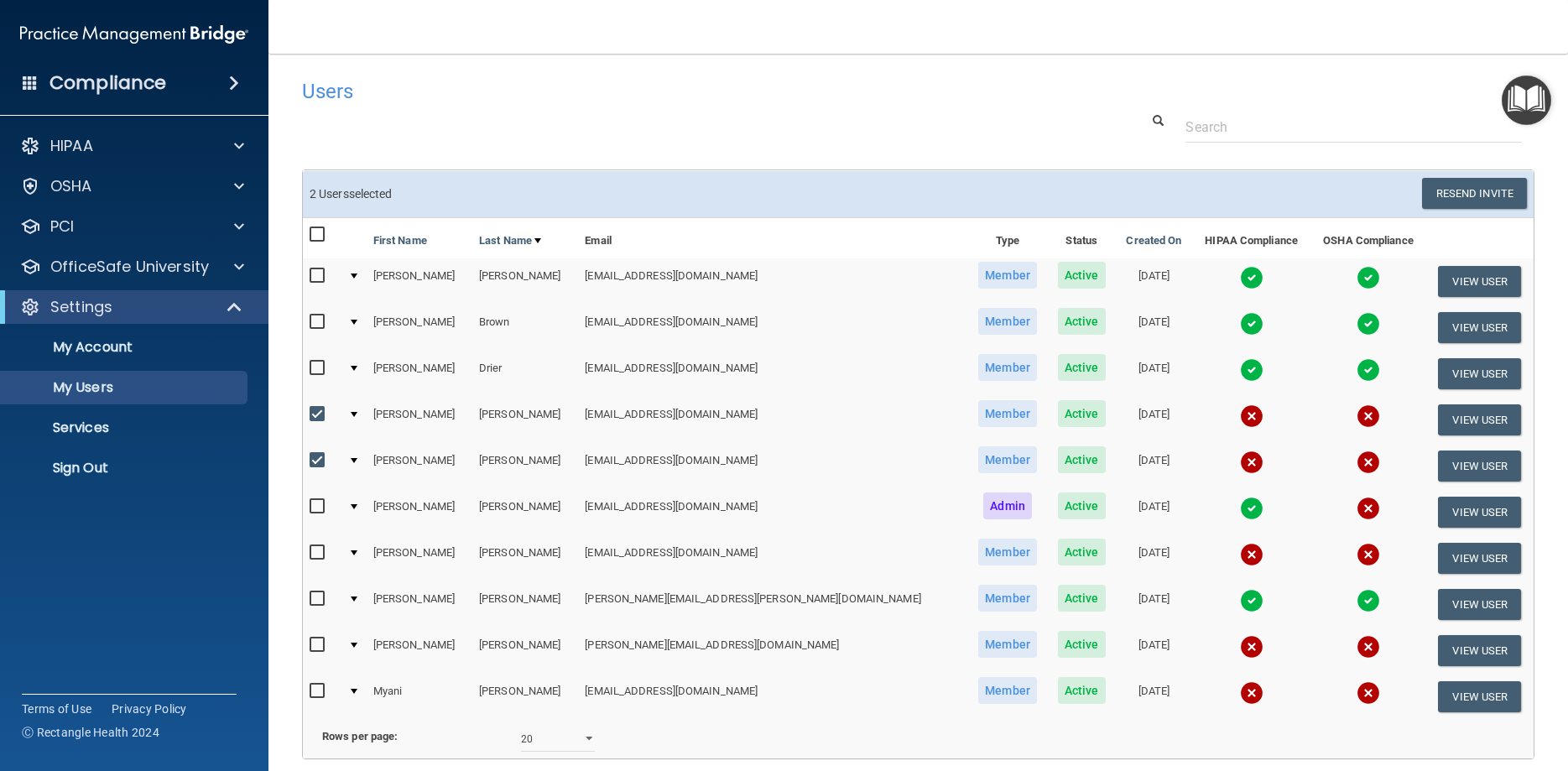
click at [313, 547] on input "checkbox" at bounding box center [319, 552] width 20 height 13
checkbox input "true"
click at [308, 461] on td at bounding box center [322, 466] width 38 height 47
click at [317, 454] on input "checkbox" at bounding box center [319, 460] width 20 height 13
checkbox input "false"
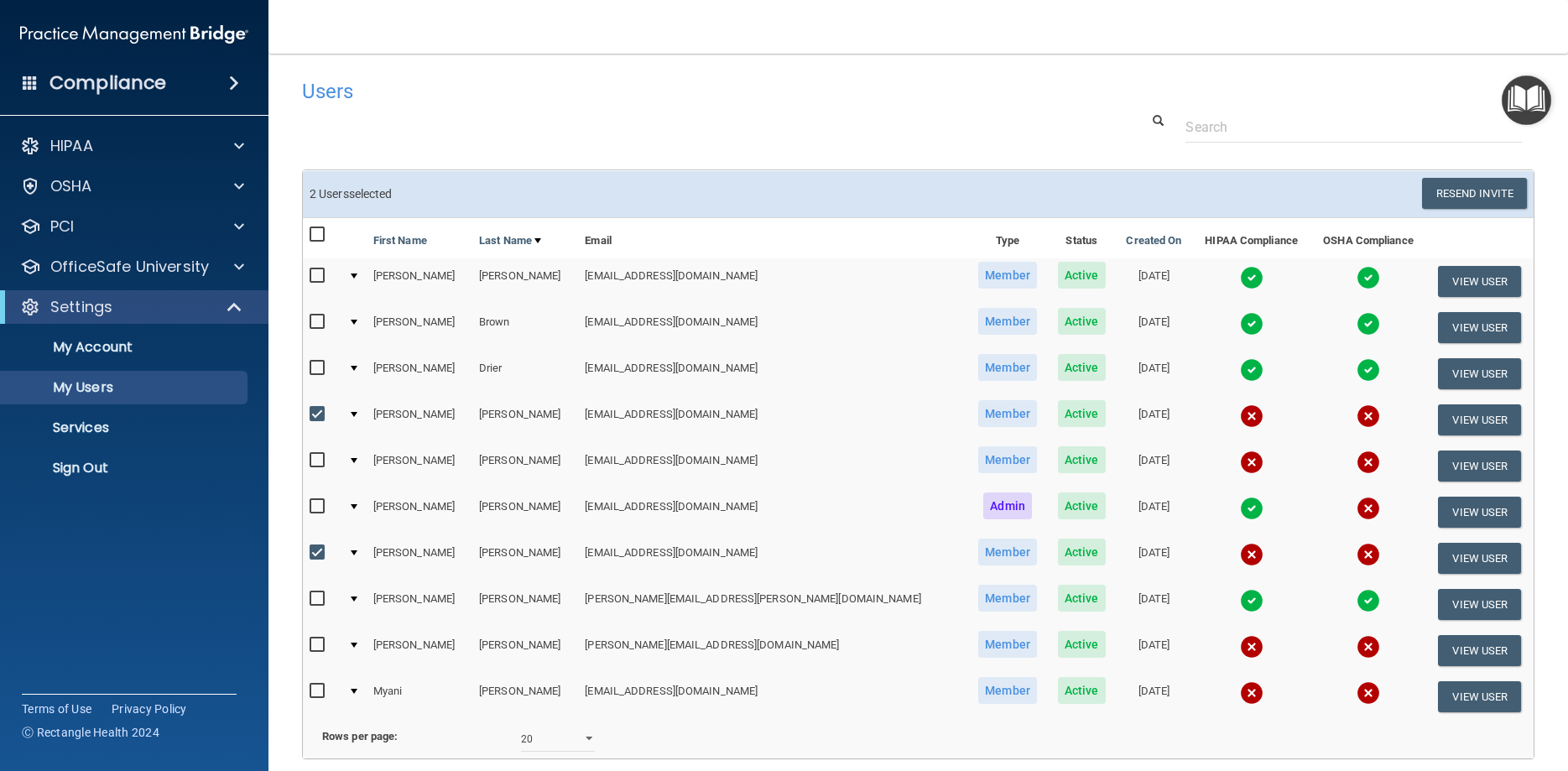
click at [312, 416] on input "checkbox" at bounding box center [319, 414] width 20 height 13
checkbox input "false"
click at [1489, 191] on button "Resend Invite" at bounding box center [1473, 193] width 105 height 31
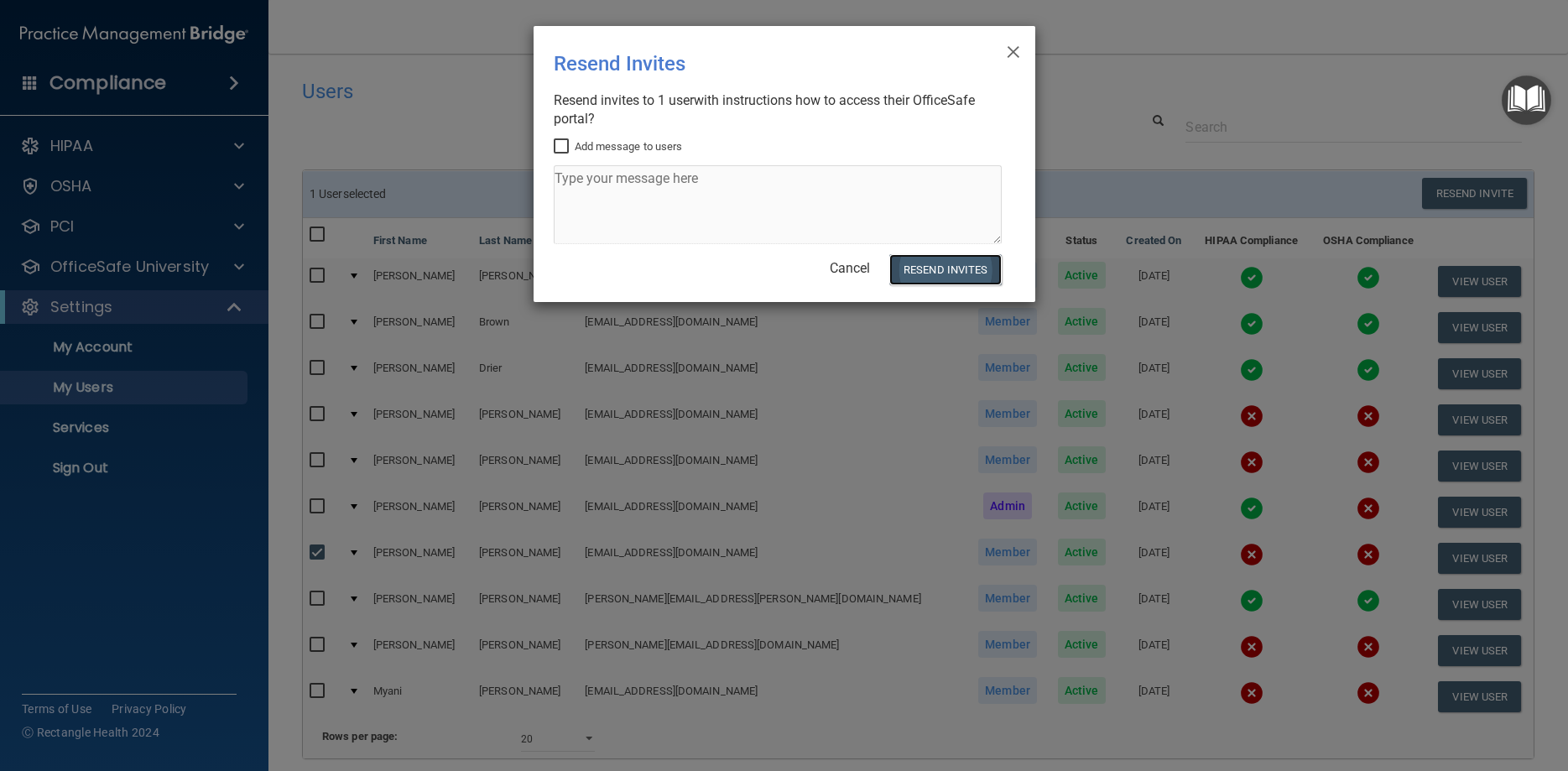
click at [937, 267] on button "Resend Invites" at bounding box center [945, 269] width 112 height 31
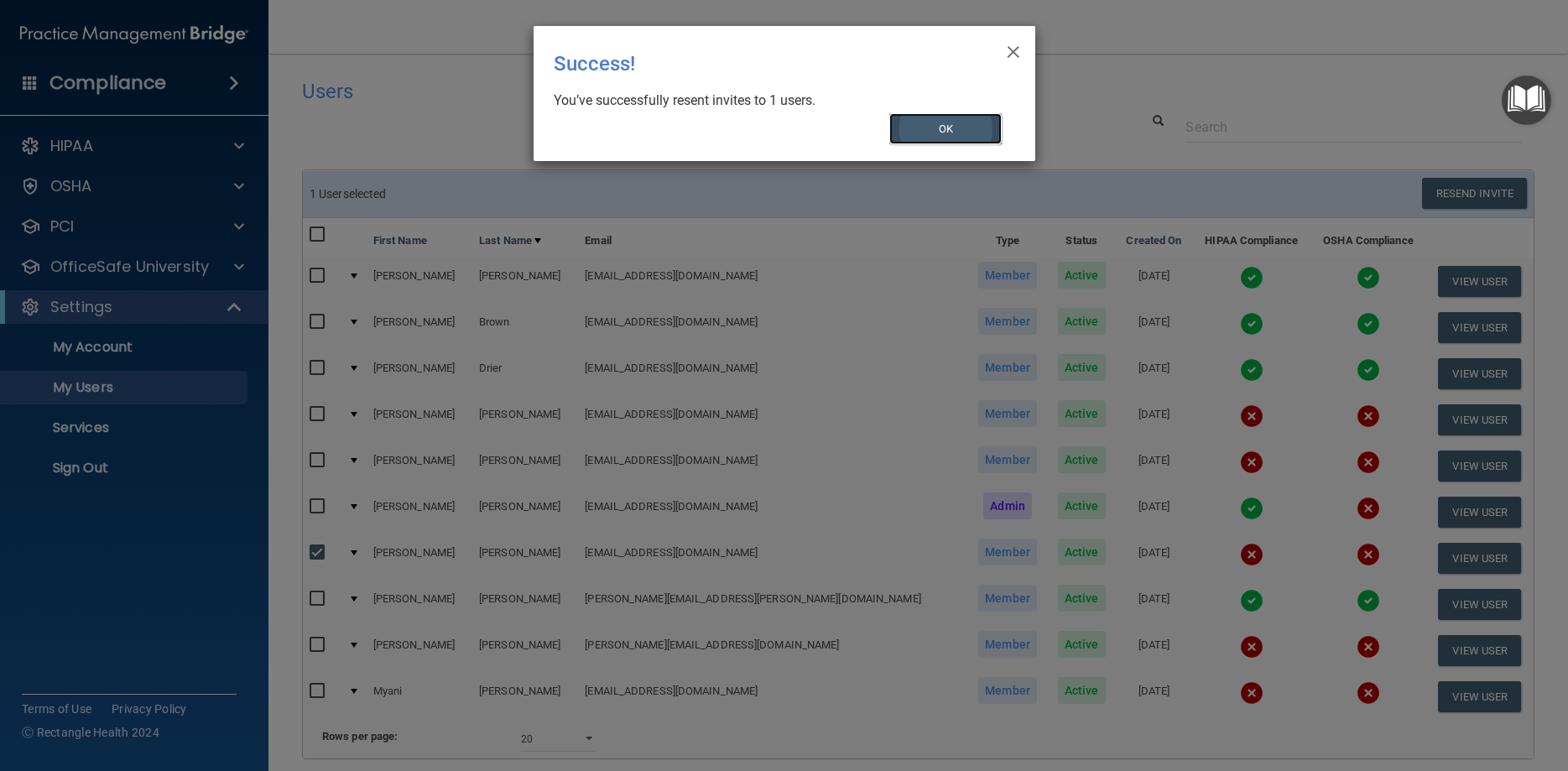
click at [934, 127] on button "OK" at bounding box center [945, 129] width 113 height 31
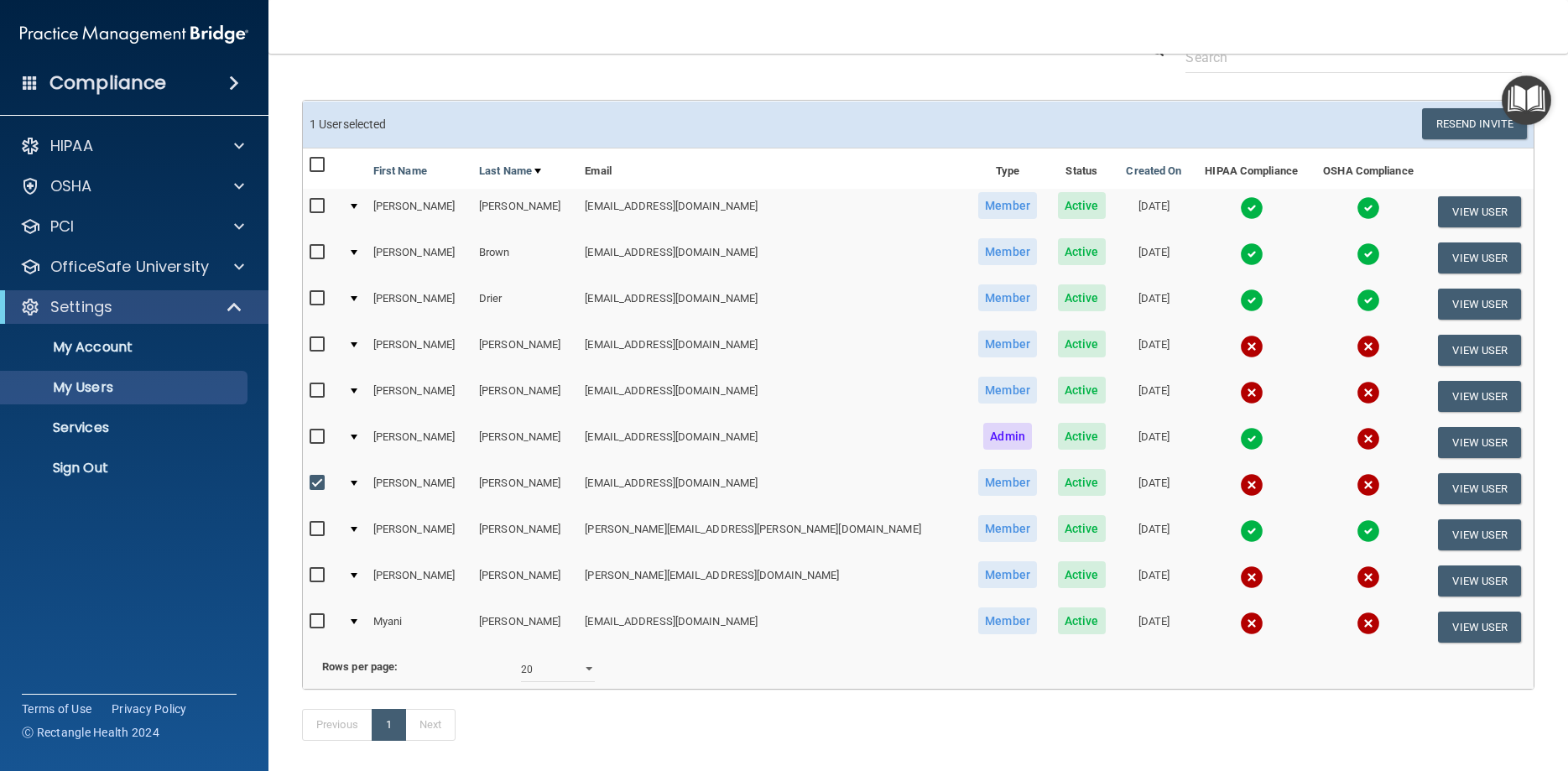
scroll to position [131, 0]
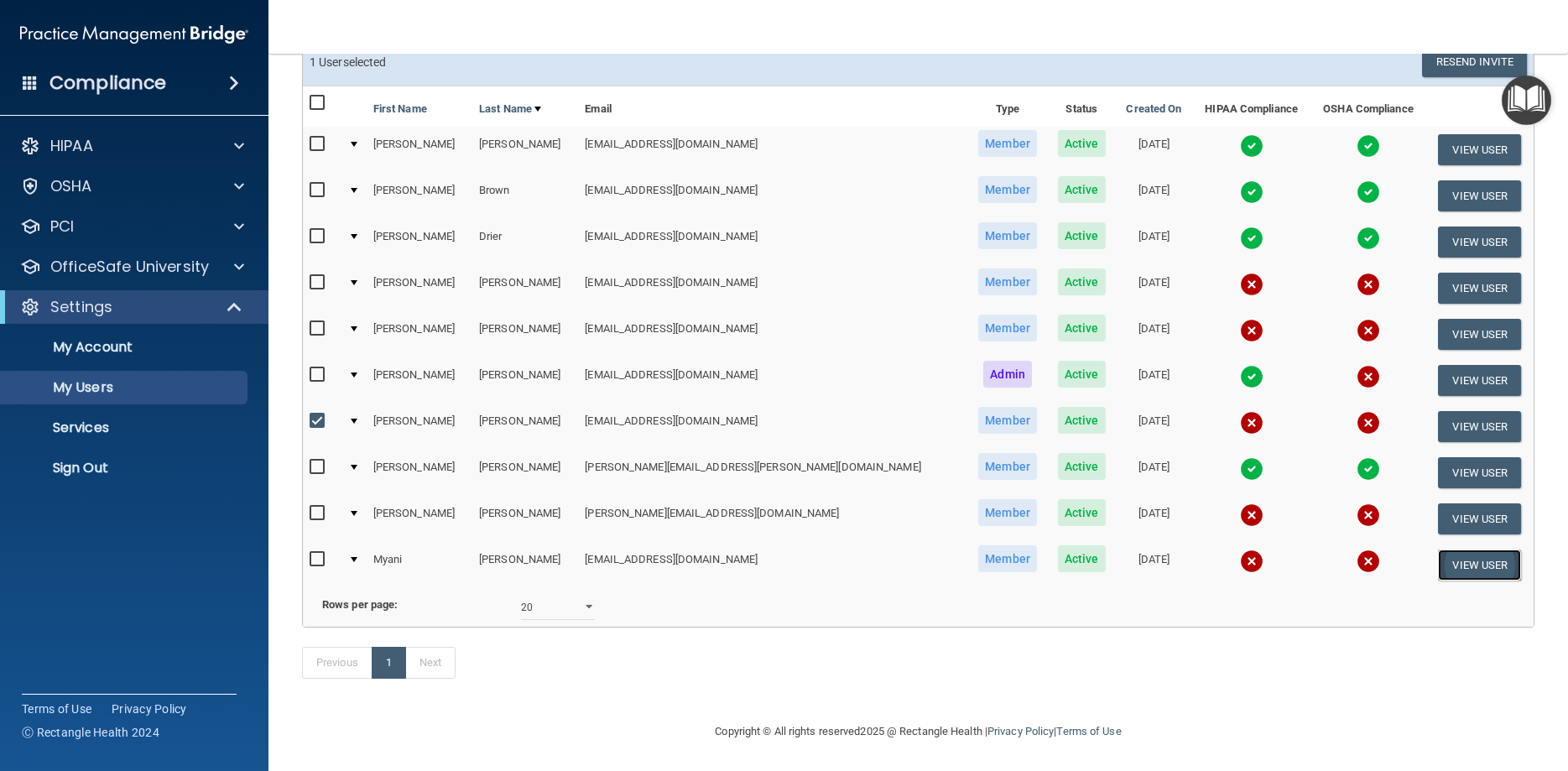
click at [1485, 563] on button "View User" at bounding box center [1479, 564] width 83 height 31
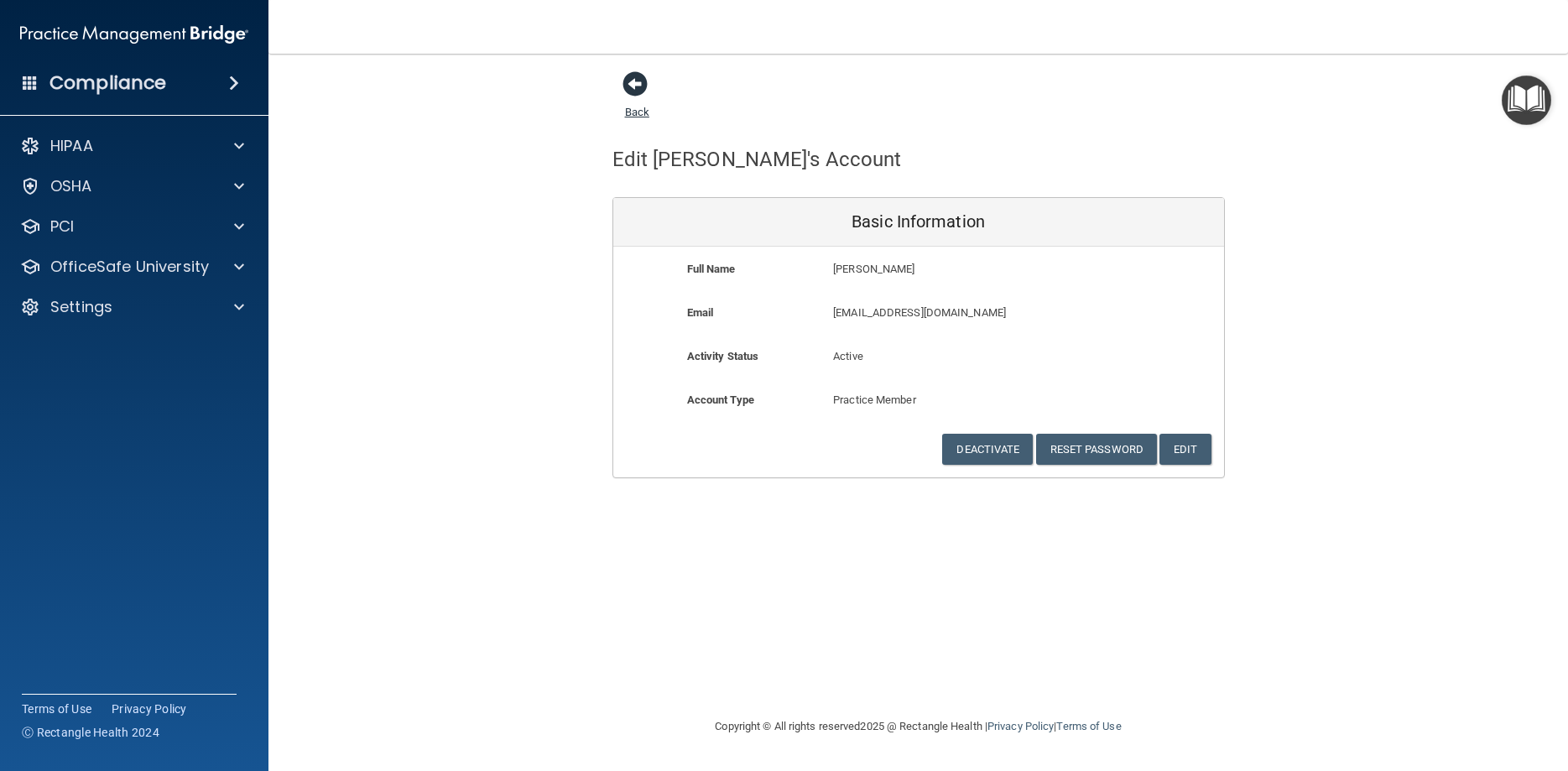
click at [631, 83] on span at bounding box center [635, 84] width 25 height 25
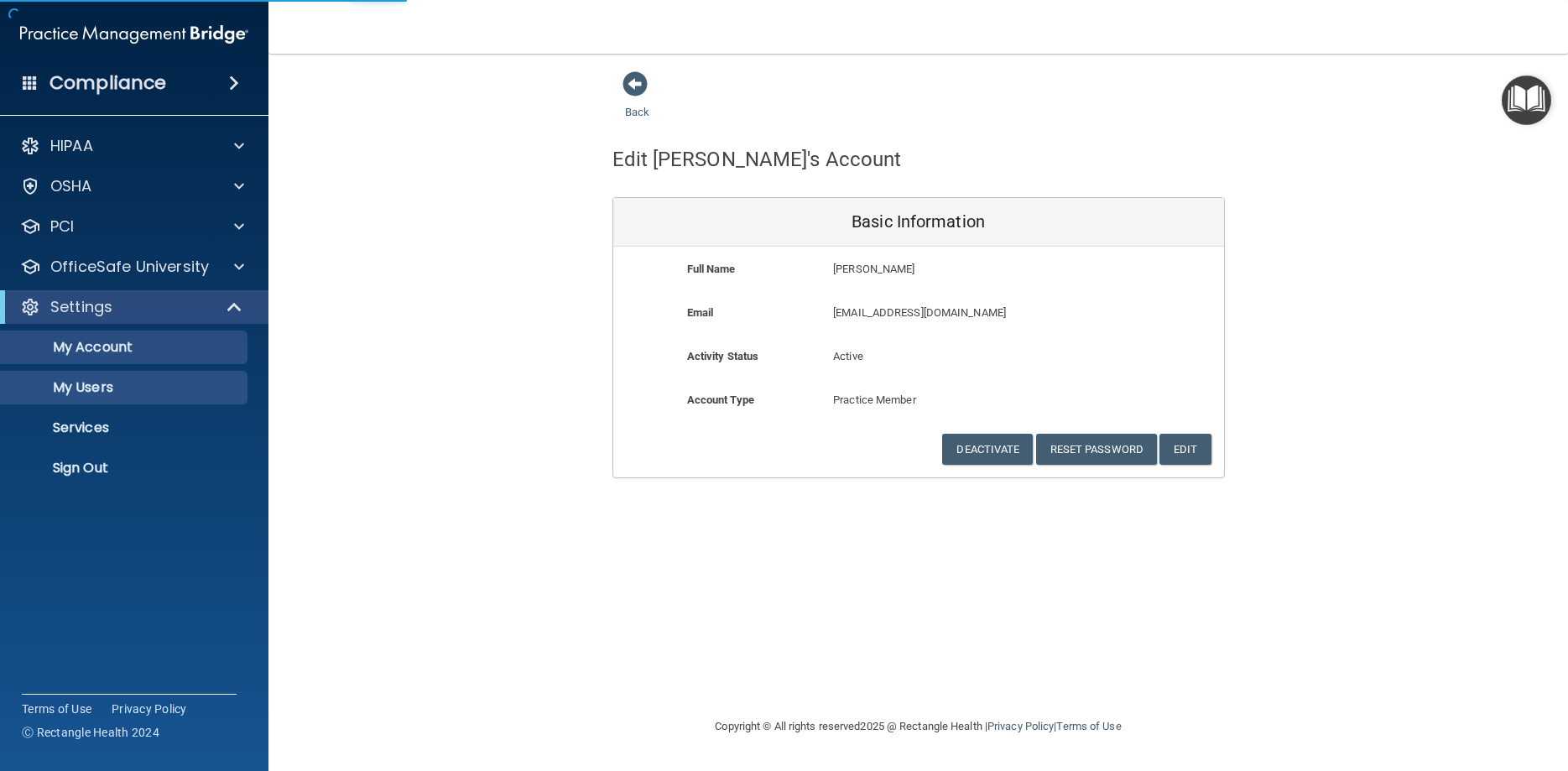
select select "20"
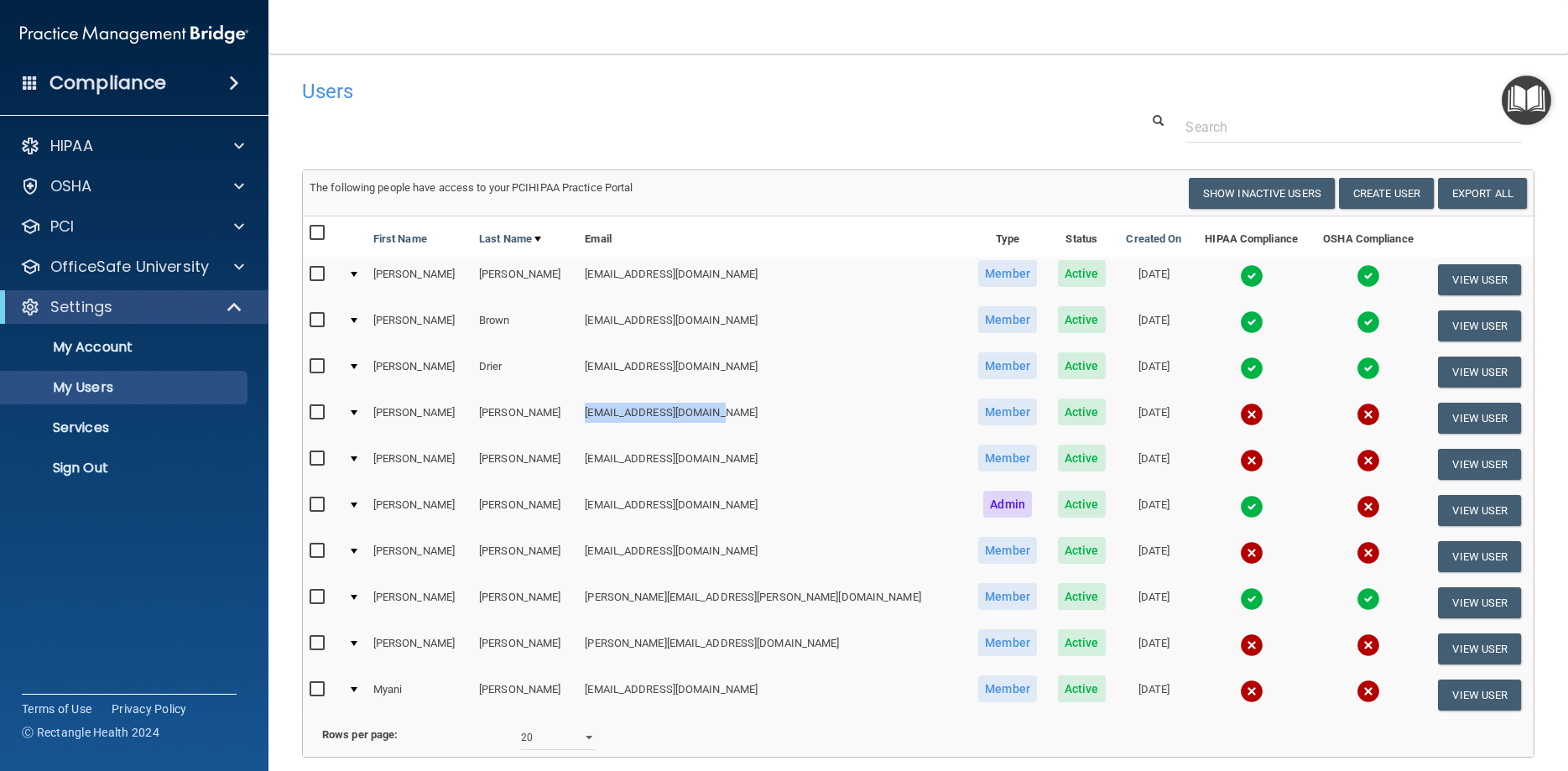
drag, startPoint x: 577, startPoint y: 413, endPoint x: 714, endPoint y: 419, distance: 137.1
click at [714, 419] on td "[EMAIL_ADDRESS][DOMAIN_NAME]" at bounding box center [772, 419] width 389 height 47
copy td "[EMAIL_ADDRESS][DOMAIN_NAME]"
click at [61, 467] on p "Sign Out" at bounding box center [125, 468] width 229 height 17
